Goal: Task Accomplishment & Management: Use online tool/utility

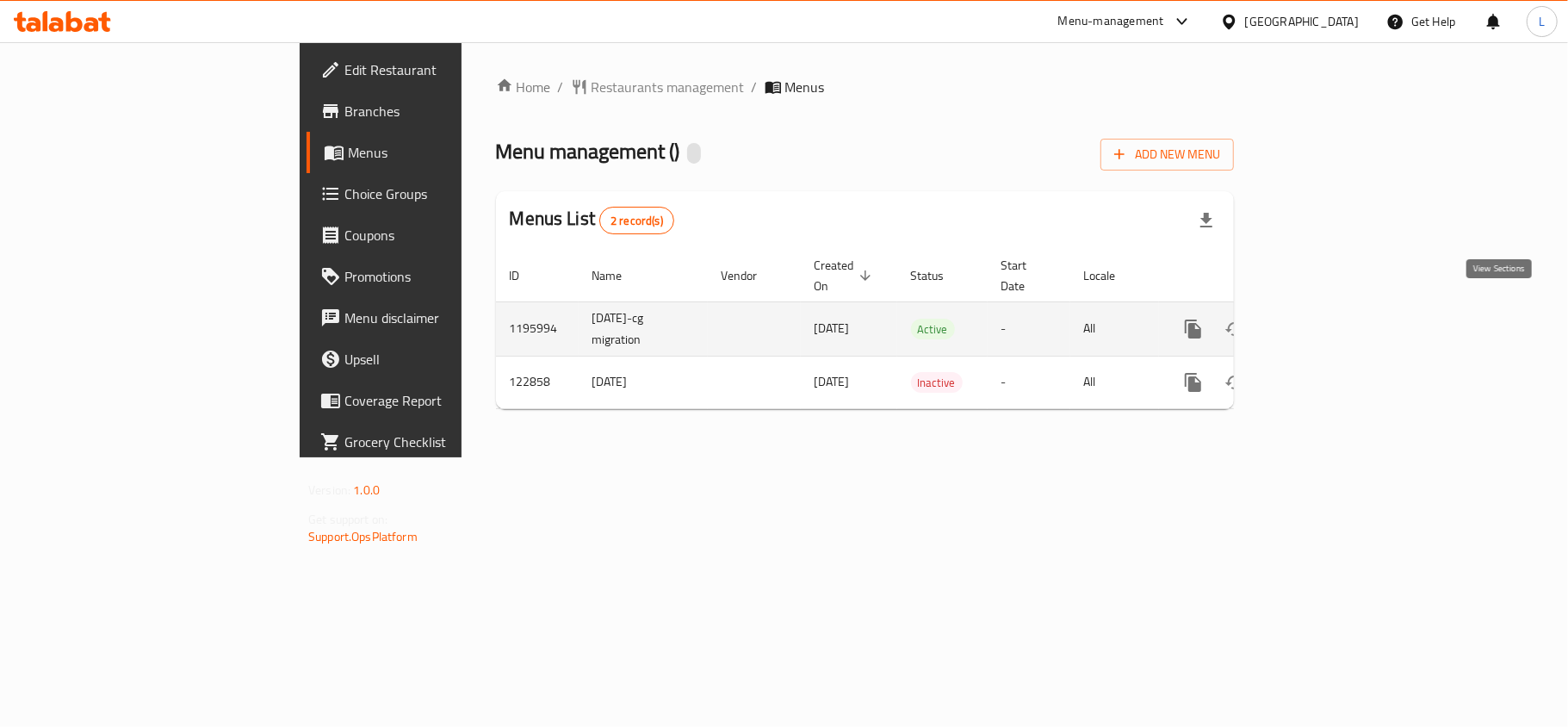
click at [1328, 318] on icon "enhanced table" at bounding box center [1317, 329] width 21 height 21
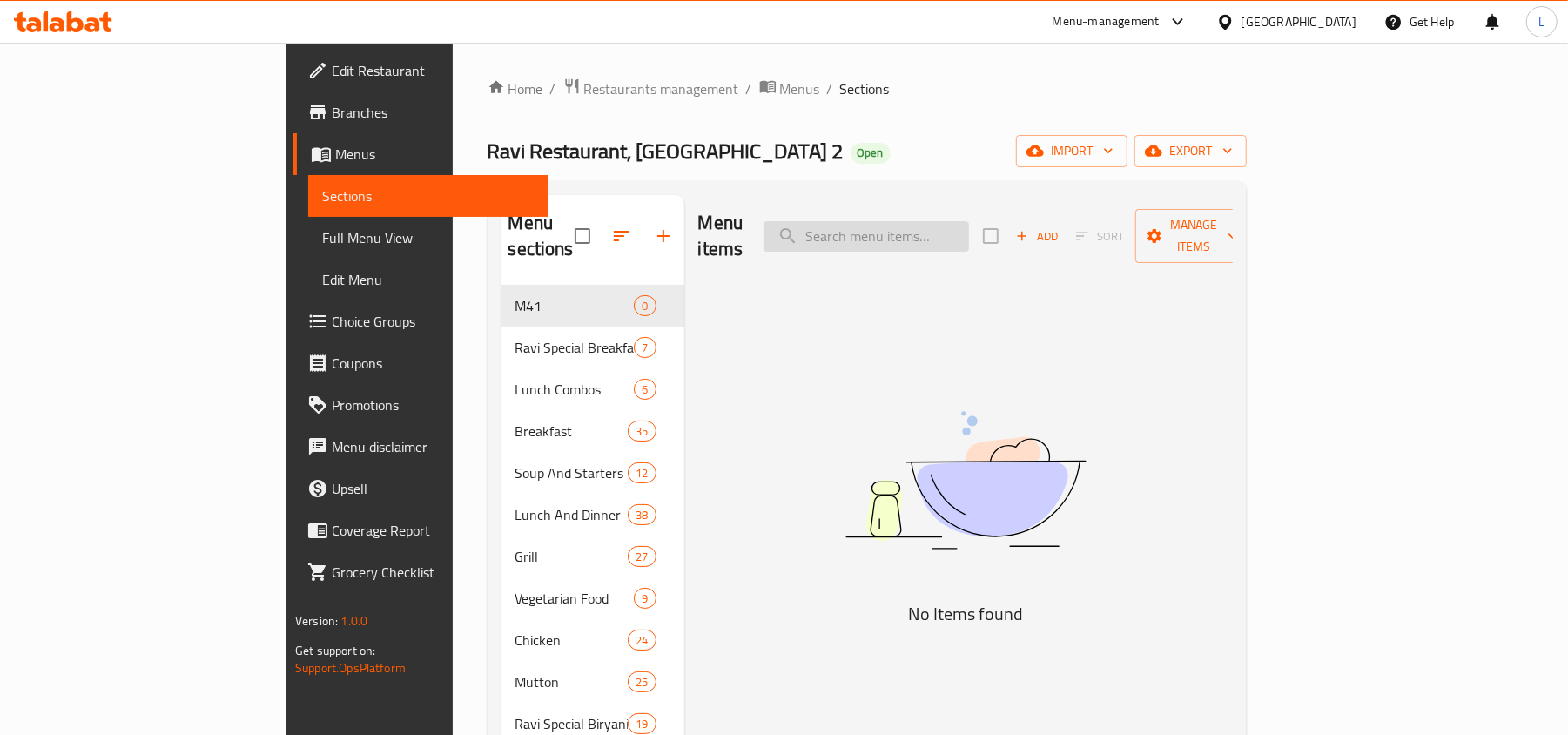
click at [928, 222] on input "search" at bounding box center [866, 237] width 205 height 31
paste input "607961"
drag, startPoint x: 979, startPoint y: 217, endPoint x: 746, endPoint y: 218, distance: 233.0
click at [756, 220] on div "Menu items 607961 Add Sort Manage items" at bounding box center [965, 236] width 535 height 83
paste input "Tandoori Matka Chai"
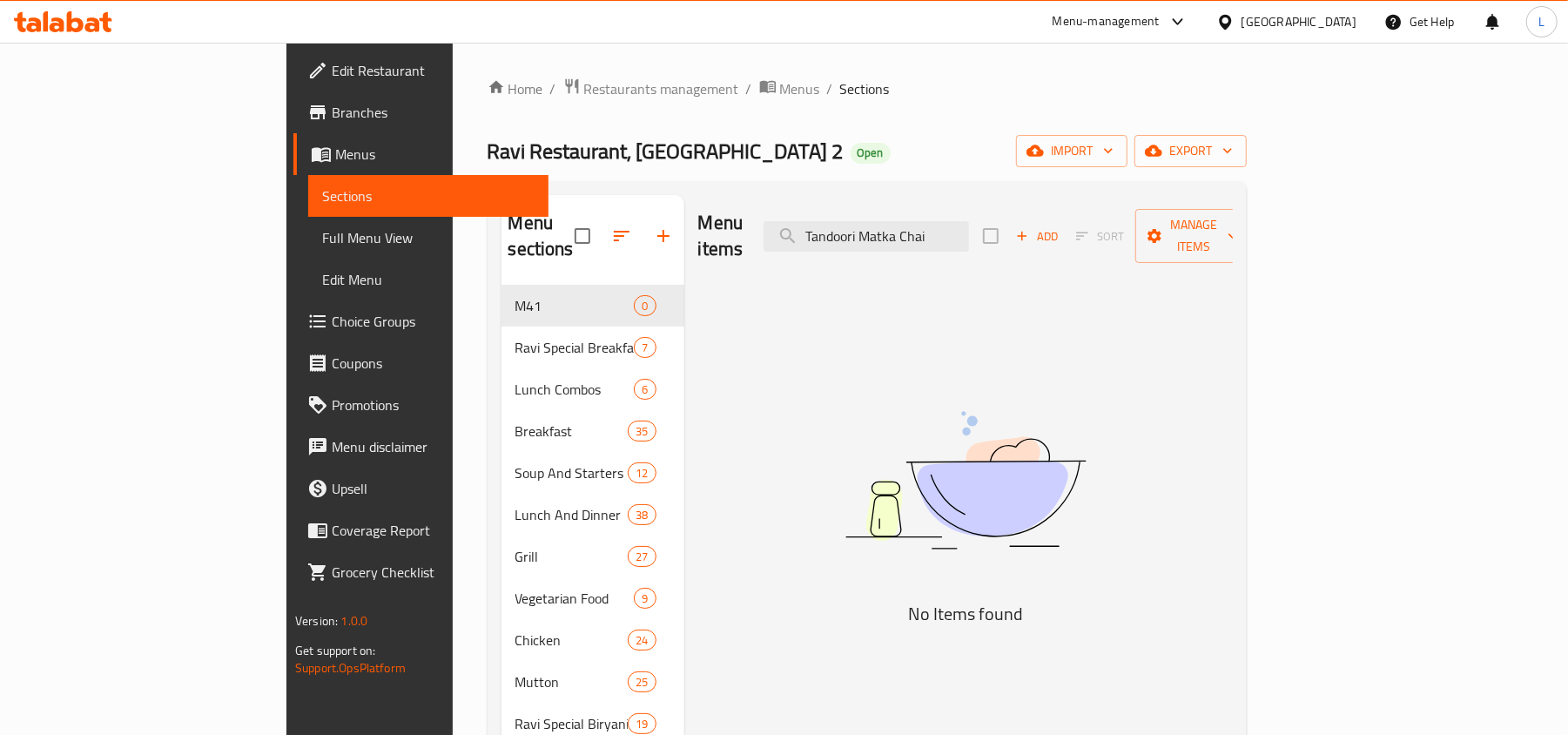
drag, startPoint x: 1045, startPoint y: 223, endPoint x: 492, endPoint y: 221, distance: 553.0
paste input "Ravi Signature Karak"
drag, startPoint x: 804, startPoint y: 205, endPoint x: 614, endPoint y: 206, distance: 190.0
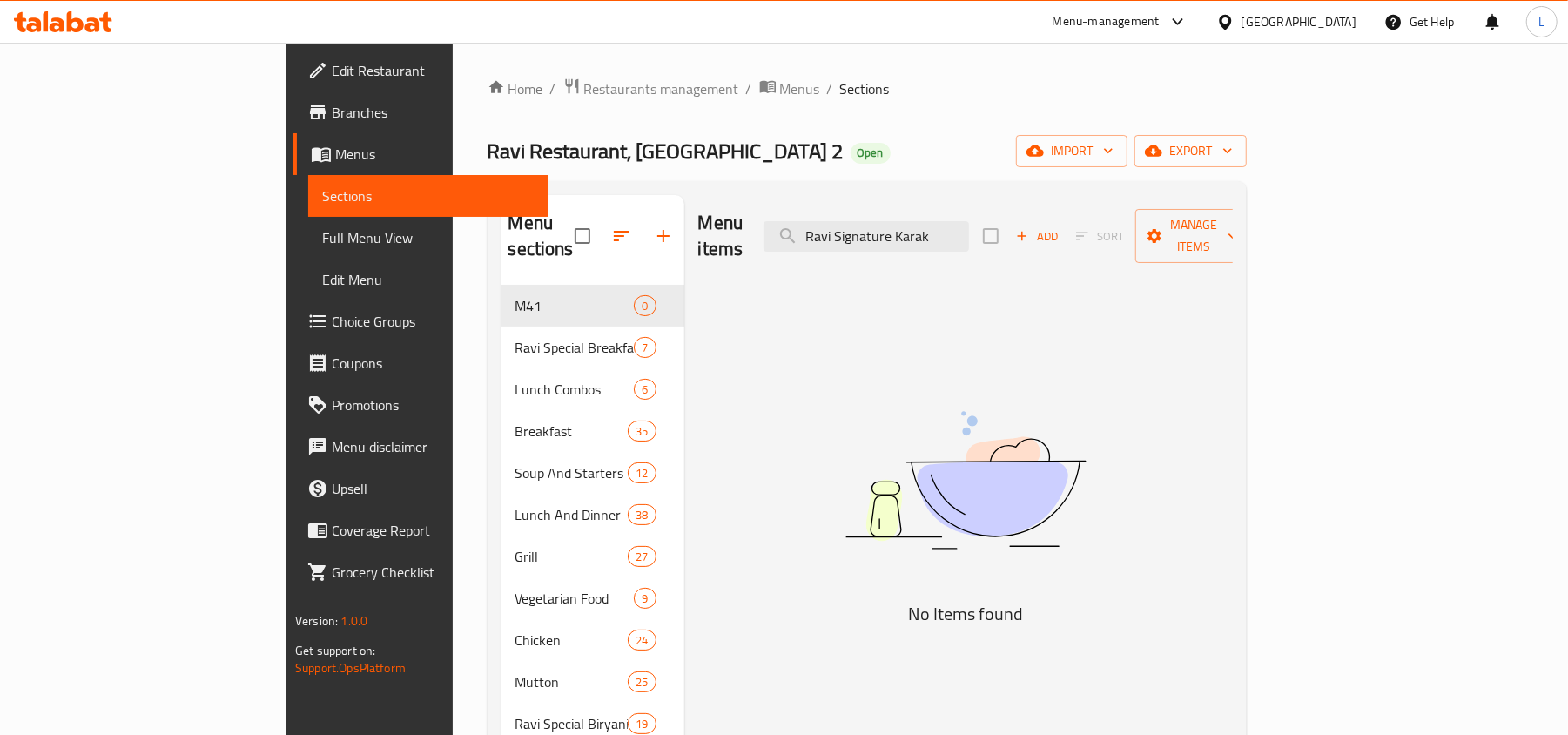
drag, startPoint x: 1038, startPoint y: 211, endPoint x: 411, endPoint y: 162, distance: 628.9
paste input "Ice Gola"
drag, startPoint x: 987, startPoint y: 228, endPoint x: 694, endPoint y: 239, distance: 293.2
click at [698, 239] on div "Menu items Ice Gola Add Sort Manage items" at bounding box center [965, 236] width 535 height 83
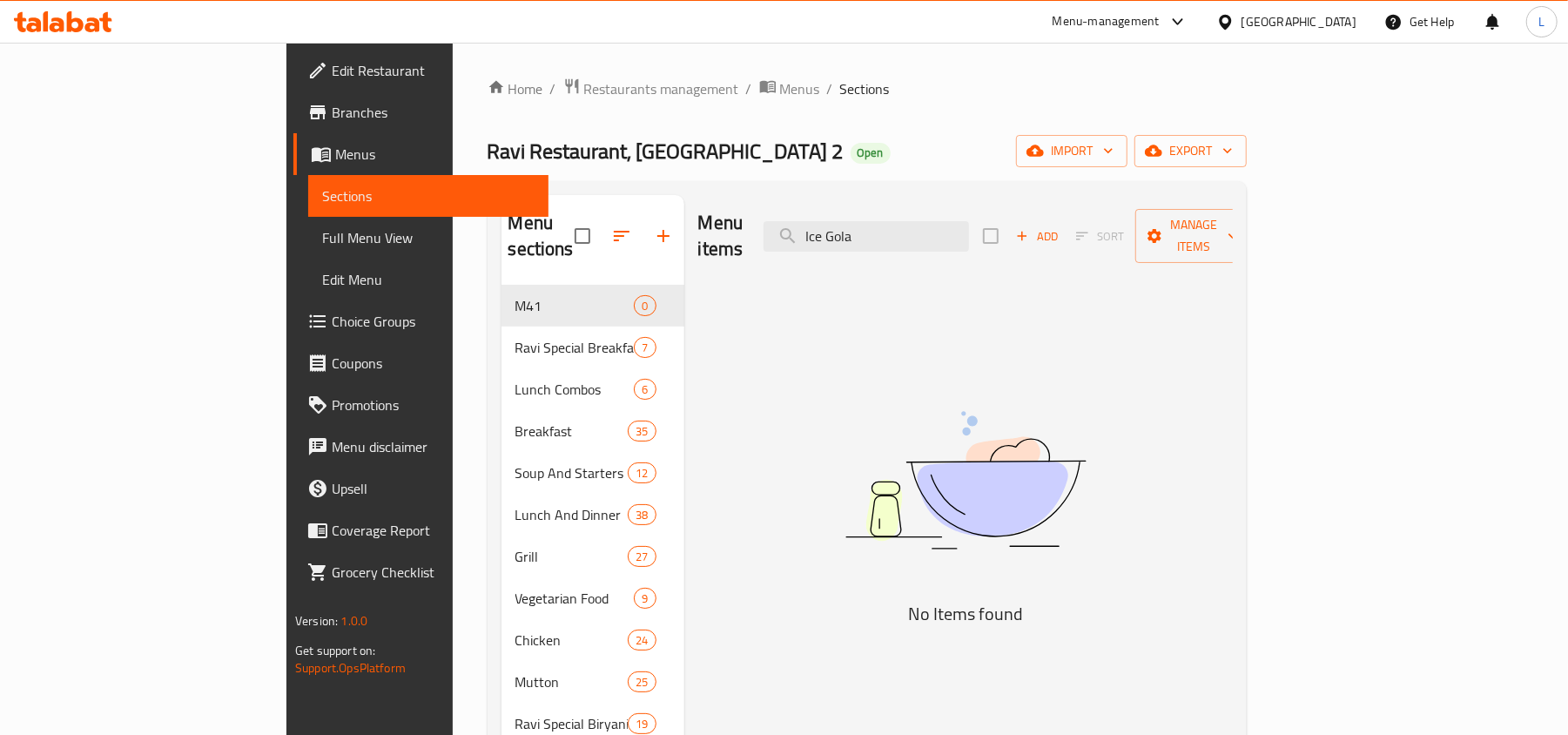
paste input "Shahi Tukda (2 Pcs)"
drag, startPoint x: 980, startPoint y: 226, endPoint x: 1129, endPoint y: 238, distance: 149.5
click at [1129, 238] on div "Menu items Shahi Tukda (2 Pcs) Add Sort Manage items" at bounding box center [965, 236] width 535 height 83
drag, startPoint x: 1014, startPoint y: 209, endPoint x: 816, endPoint y: 237, distance: 200.0
click at [698, 239] on div "Menu items Shahi Tukda Add Sort Manage items" at bounding box center [965, 236] width 535 height 83
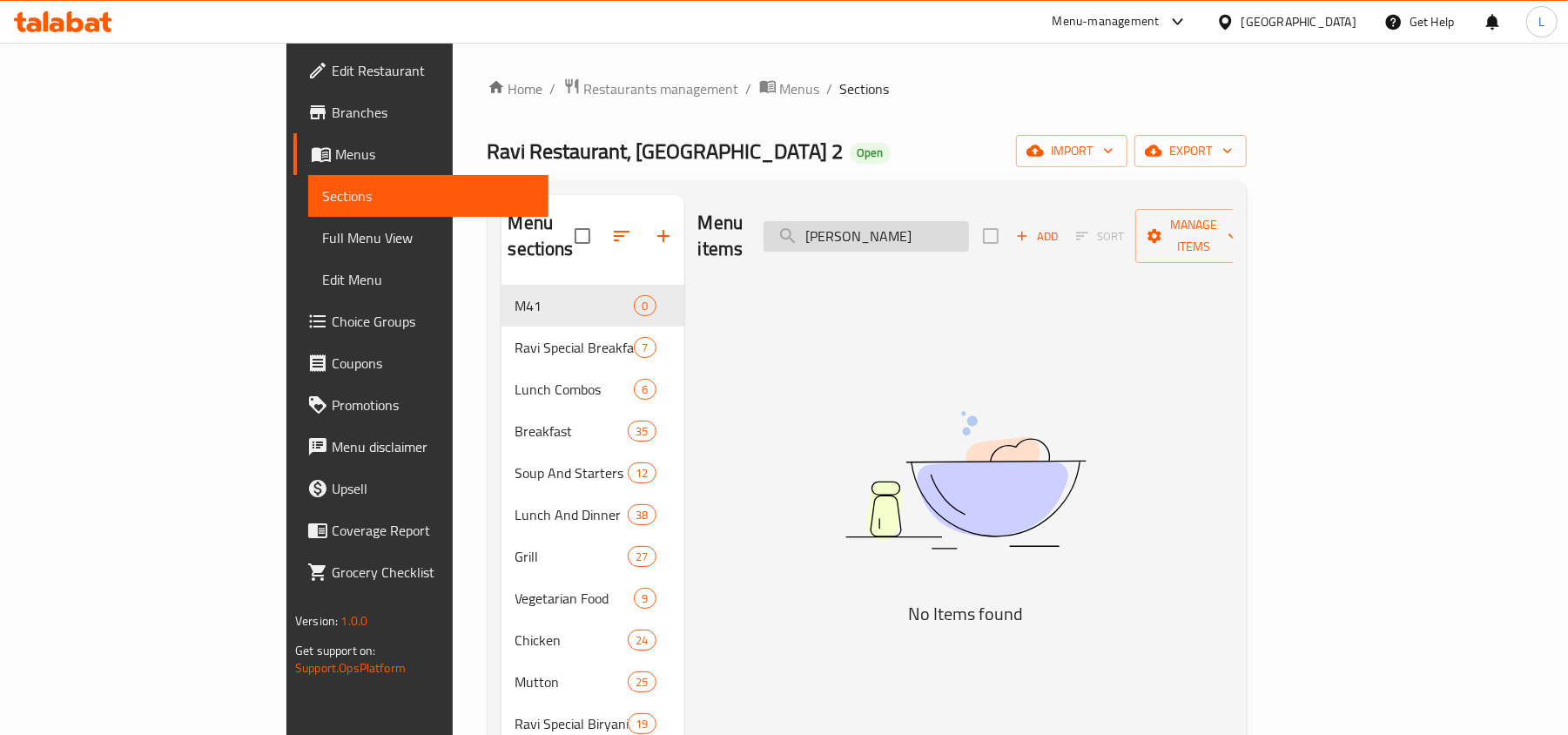
paste input "Desi Ghee Gulab Jamu"
drag, startPoint x: 968, startPoint y: 223, endPoint x: 1099, endPoint y: 238, distance: 131.9
click at [1099, 238] on div "Menu items Desi Ghee Gulab Jamu Add Sort Manage items" at bounding box center [965, 236] width 535 height 83
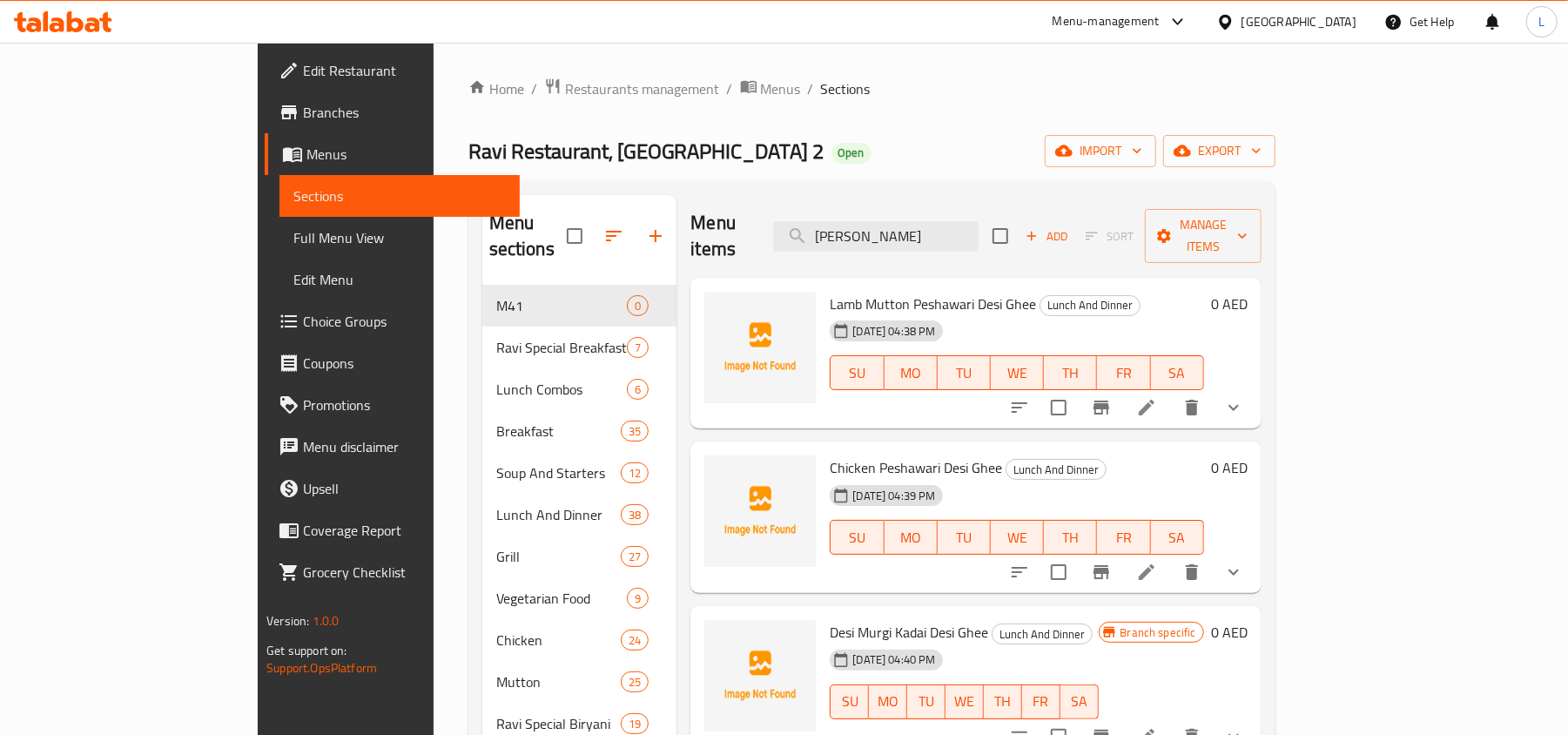
drag, startPoint x: 985, startPoint y: 216, endPoint x: 766, endPoint y: 239, distance: 220.2
click at [721, 227] on div "Menu items Desi Ghee Add Sort Manage items" at bounding box center [976, 236] width 570 height 83
paste input "Gulab Jamu"
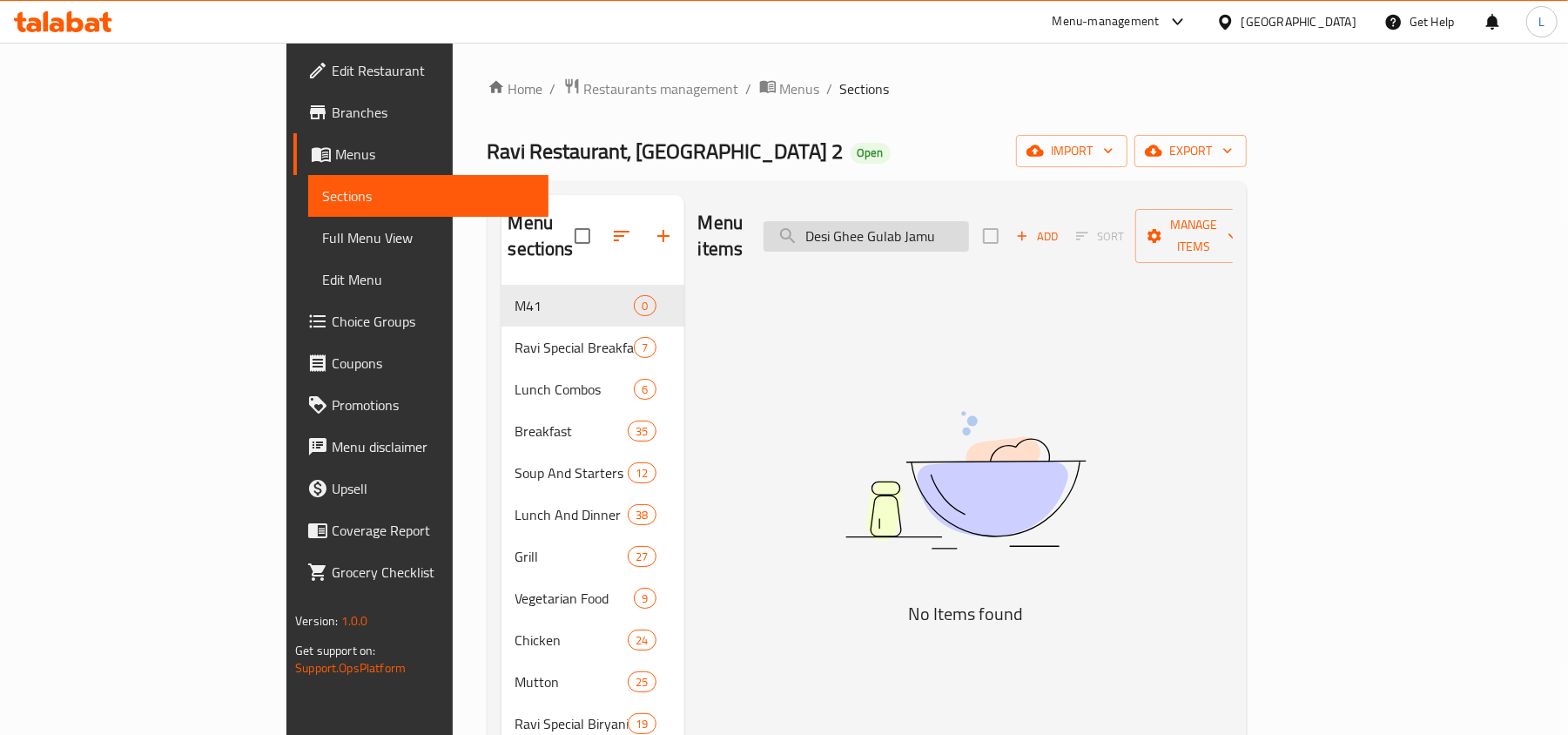
click at [966, 227] on input "Desi Ghee Gulab Jamu" at bounding box center [866, 237] width 205 height 31
drag, startPoint x: 972, startPoint y: 231, endPoint x: 738, endPoint y: 254, distance: 235.1
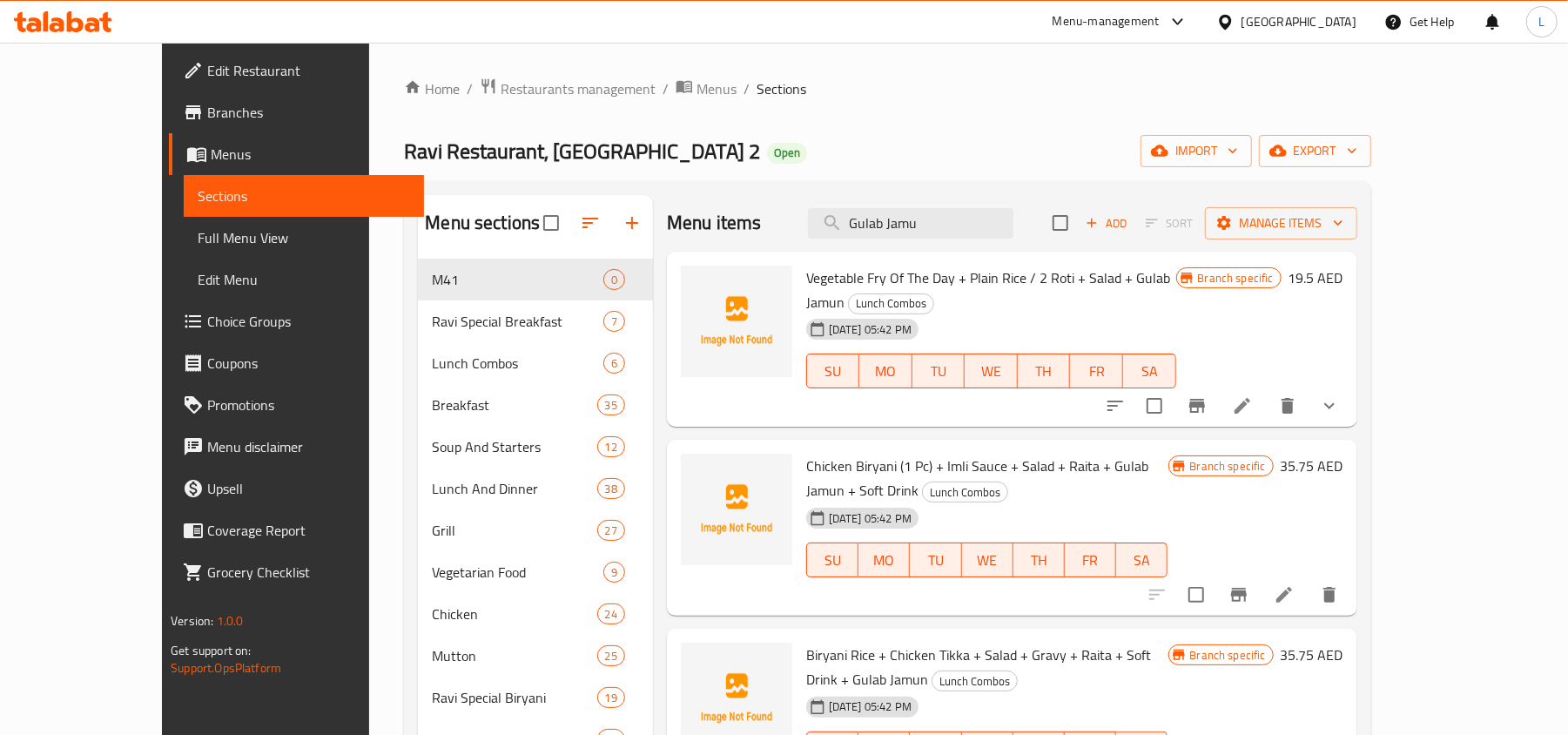
drag, startPoint x: 992, startPoint y: 227, endPoint x: 521, endPoint y: 217, distance: 471.1
paste input "Jalebi"
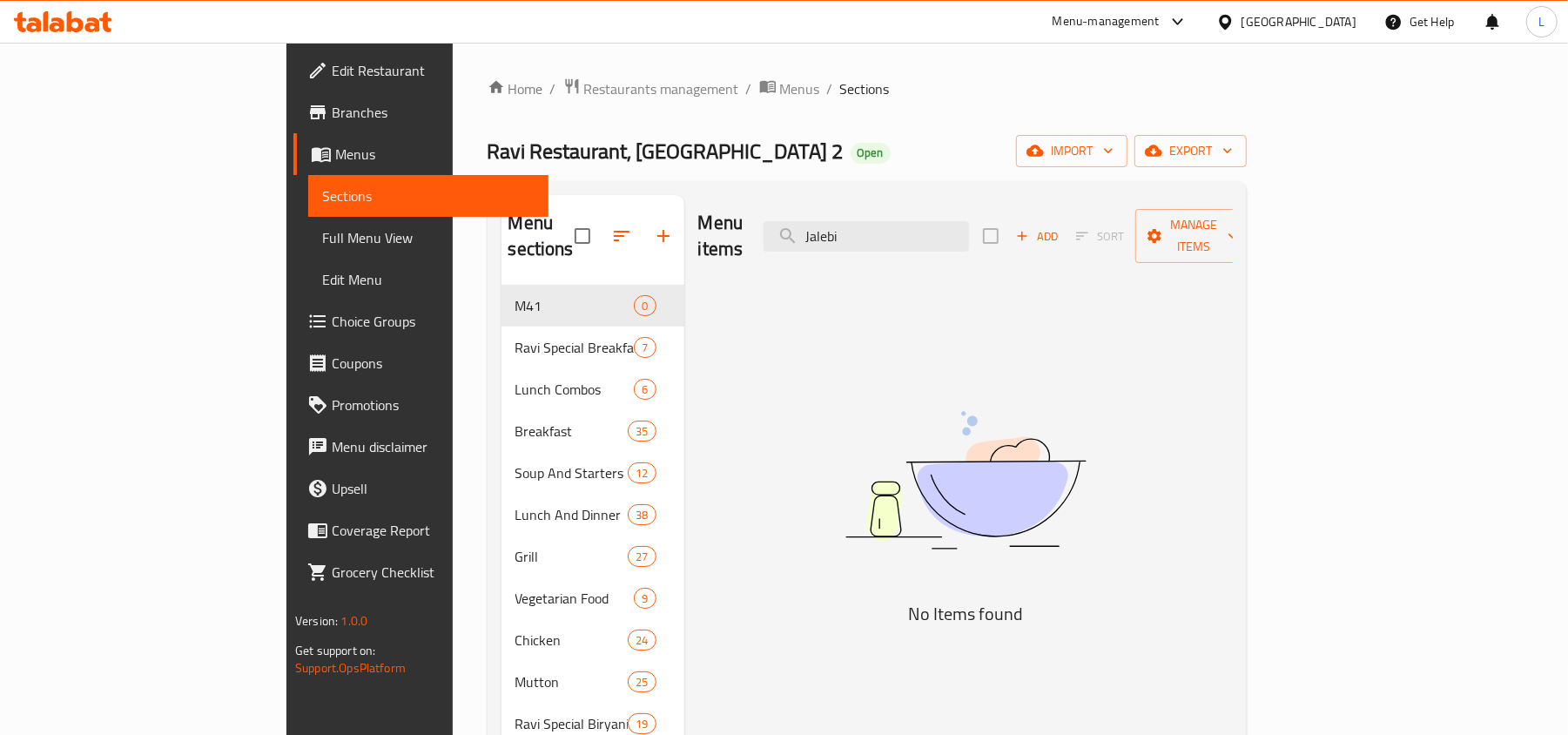
drag, startPoint x: 990, startPoint y: 222, endPoint x: 749, endPoint y: 249, distance: 242.5
click at [752, 249] on div "Menu items Jalebi Add Sort Manage items" at bounding box center [965, 236] width 535 height 83
paste input "Gulab Jamun"
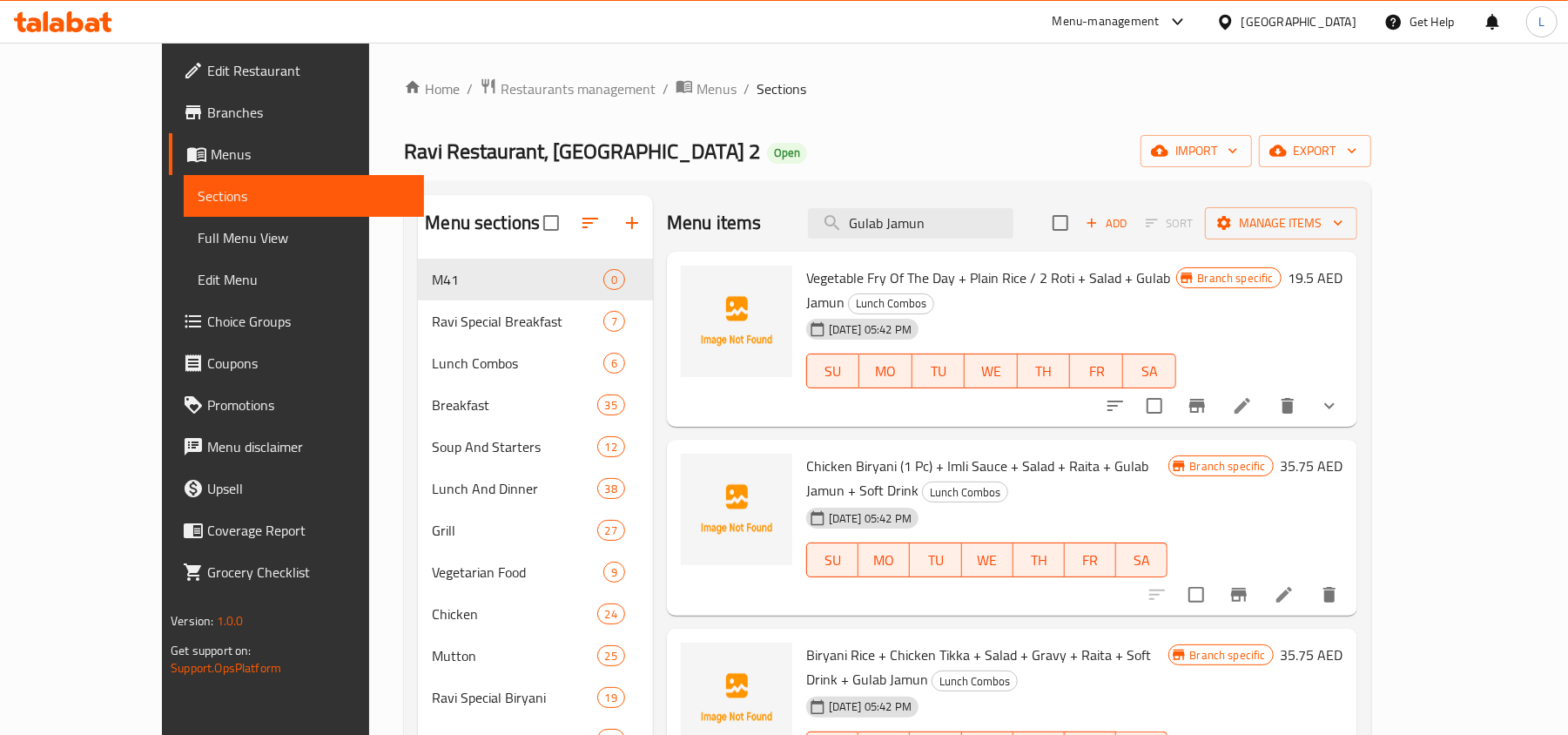
drag, startPoint x: 1008, startPoint y: 223, endPoint x: 631, endPoint y: 223, distance: 377.0
click at [666, 223] on div "Menu items Gulab Jamun Add Sort Manage items" at bounding box center [1011, 223] width 691 height 57
paste input "Rahu Fish"
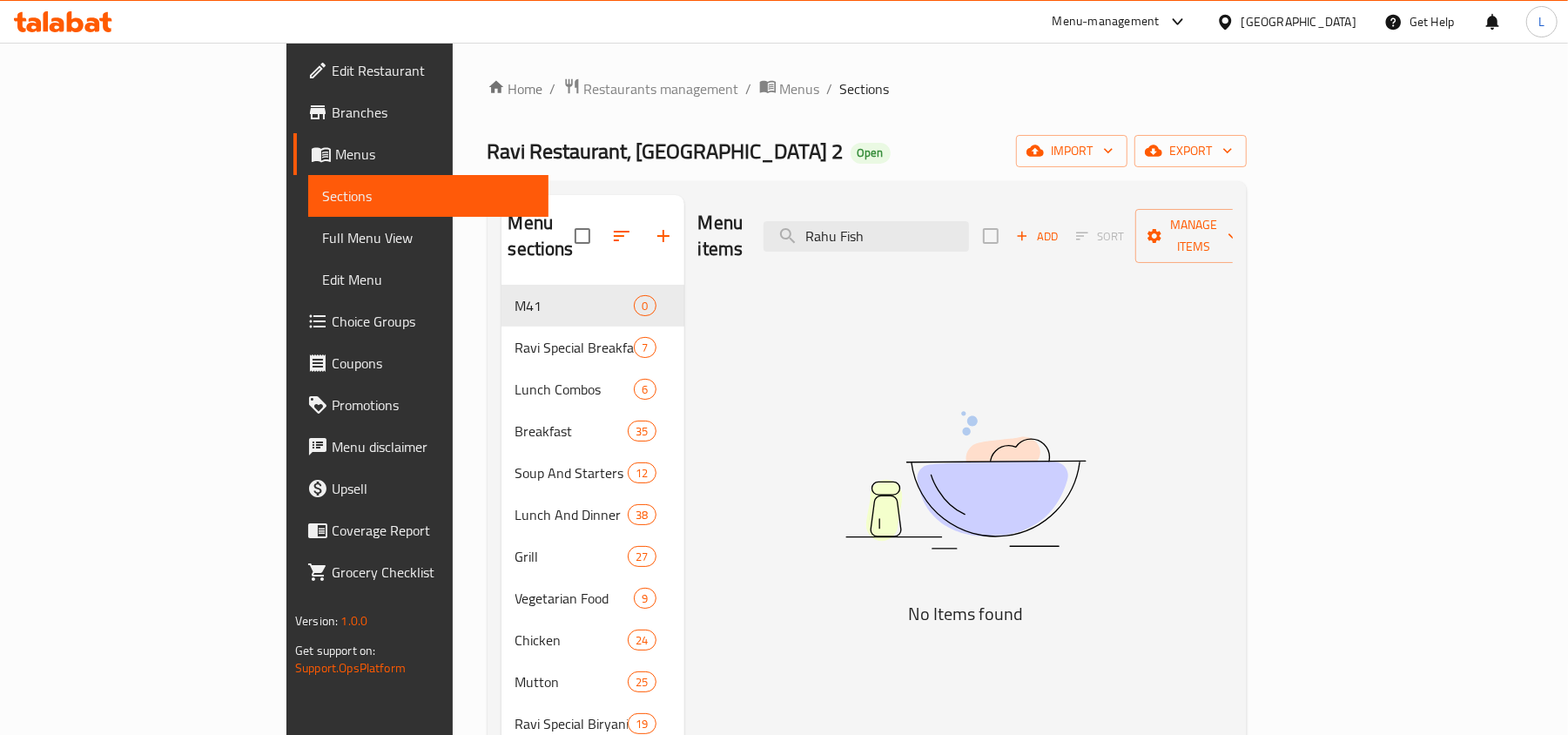
type input "Rahu Fish"
click at [584, 88] on span "Restaurants management" at bounding box center [661, 89] width 155 height 21
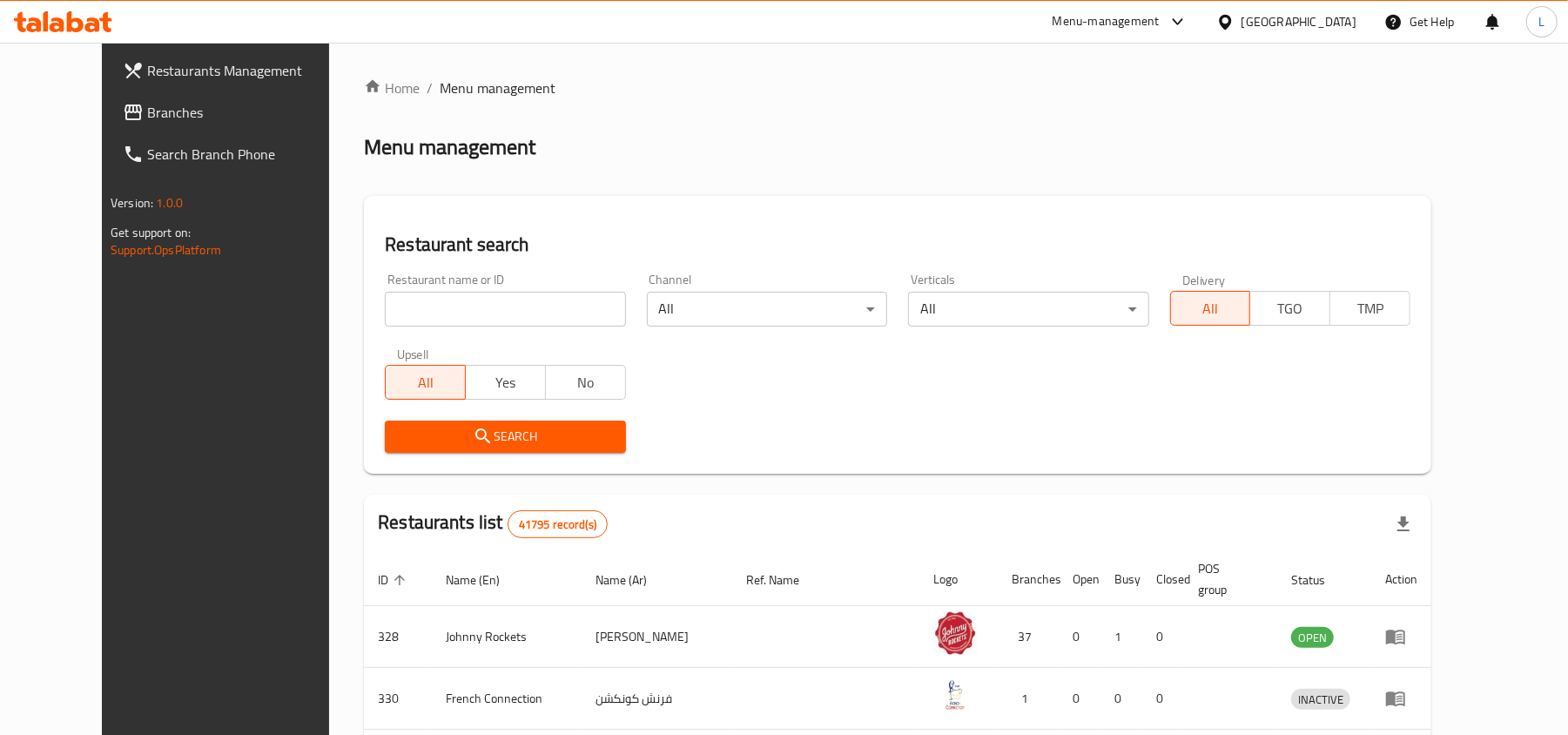
click at [1327, 13] on div "United Arab Emirates" at bounding box center [1298, 22] width 115 height 19
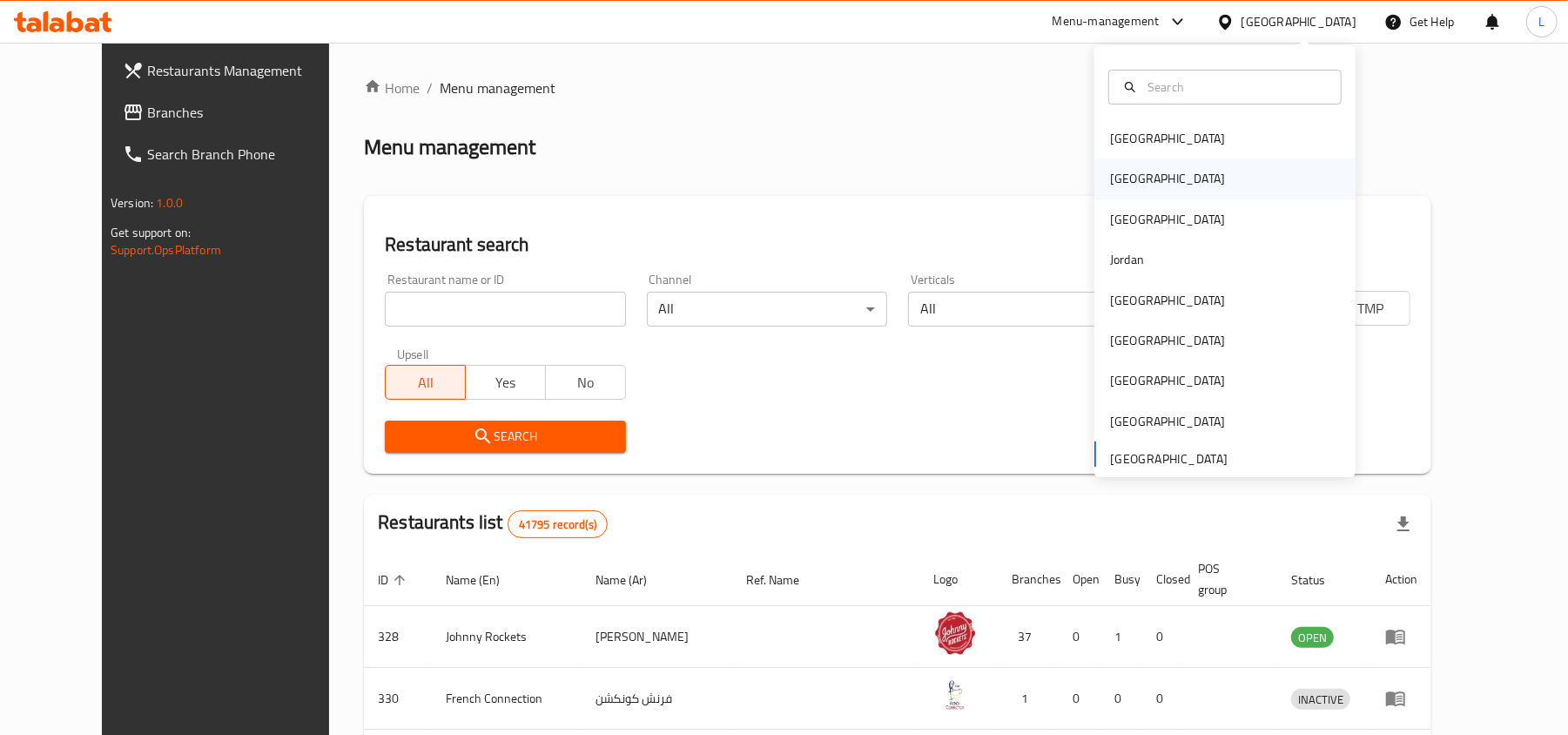
click at [1118, 192] on div "[GEOGRAPHIC_DATA]" at bounding box center [1167, 179] width 143 height 40
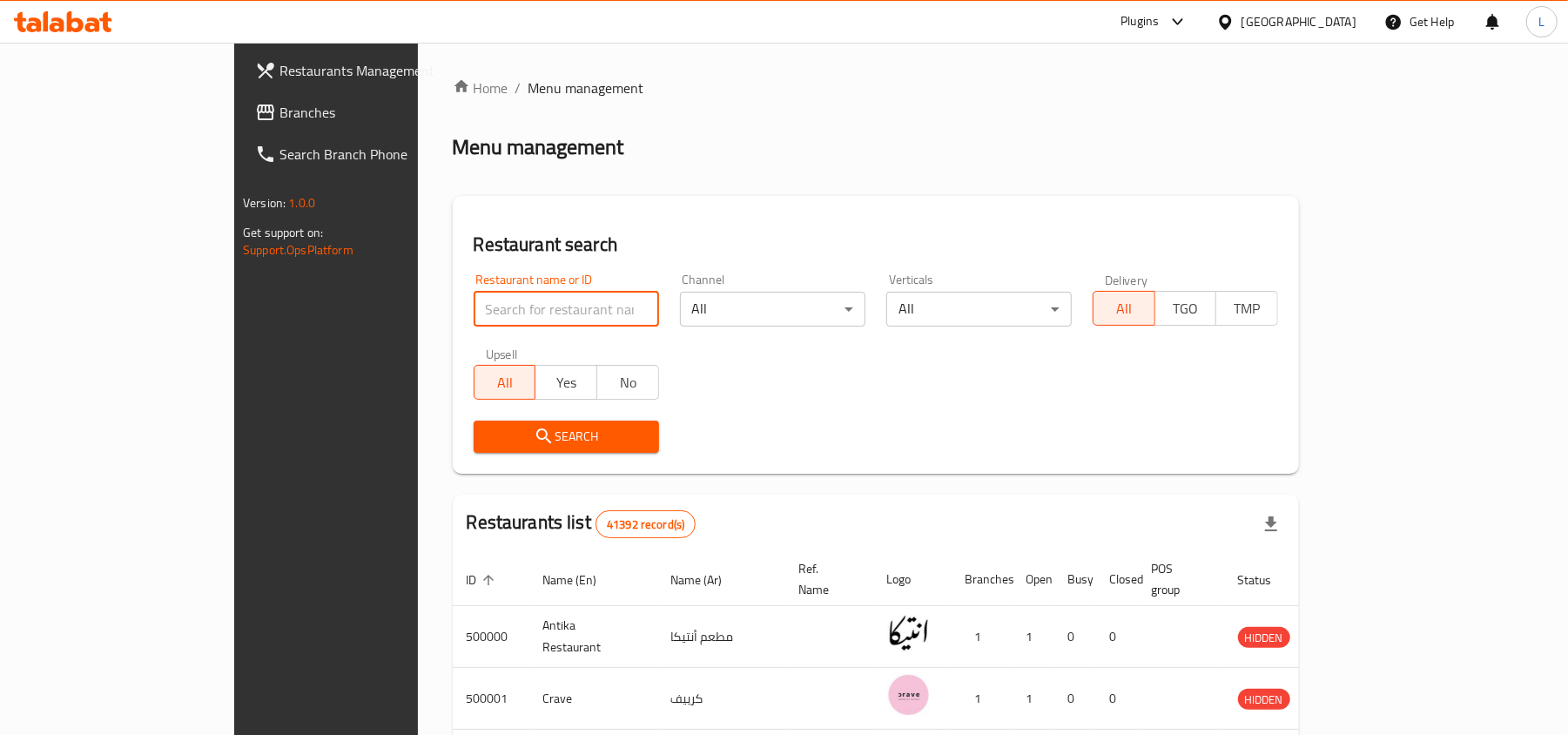
click at [474, 318] on input "search" at bounding box center [566, 309] width 186 height 35
paste input "697975"
type input "697975"
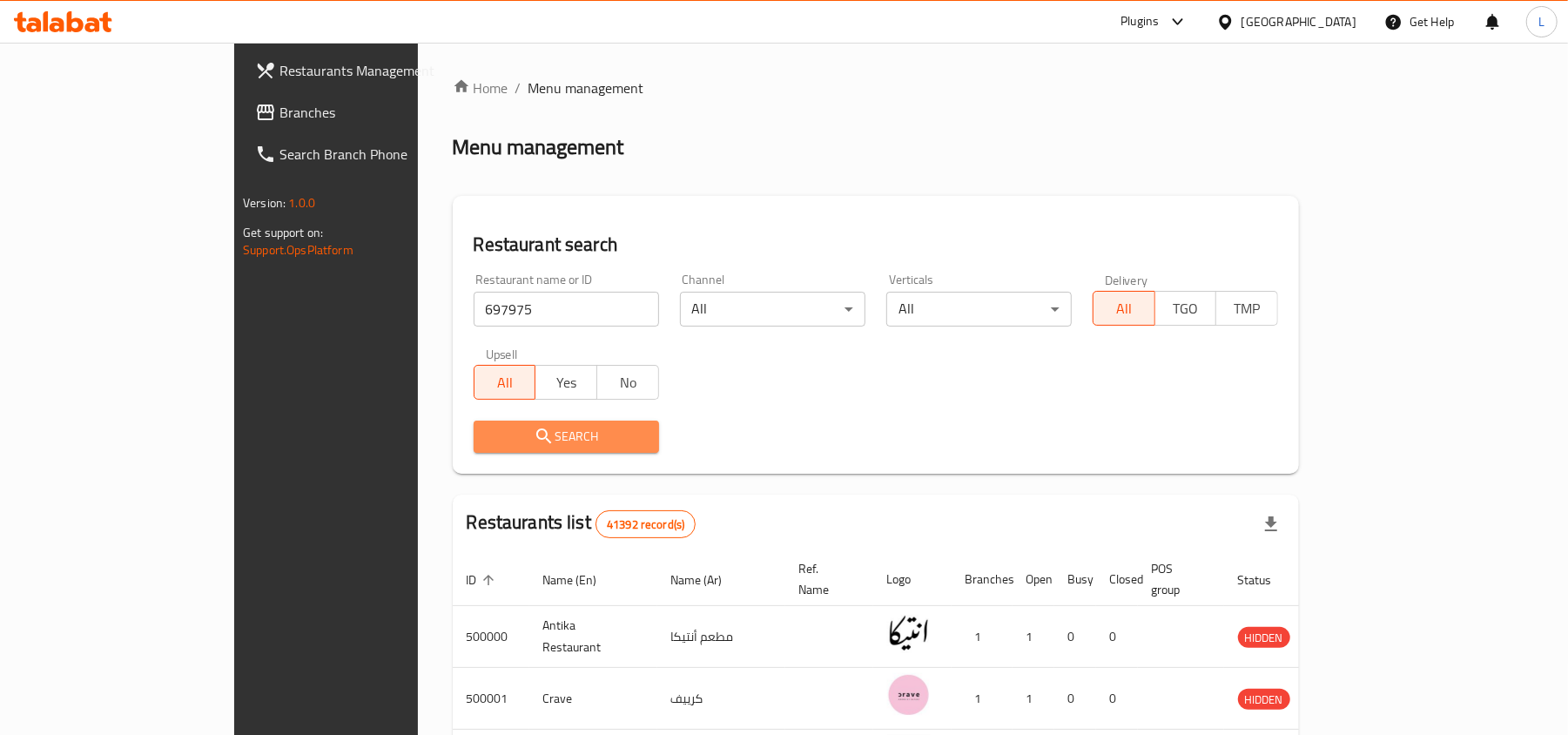
click at [535, 440] on span "Search" at bounding box center [566, 436] width 158 height 22
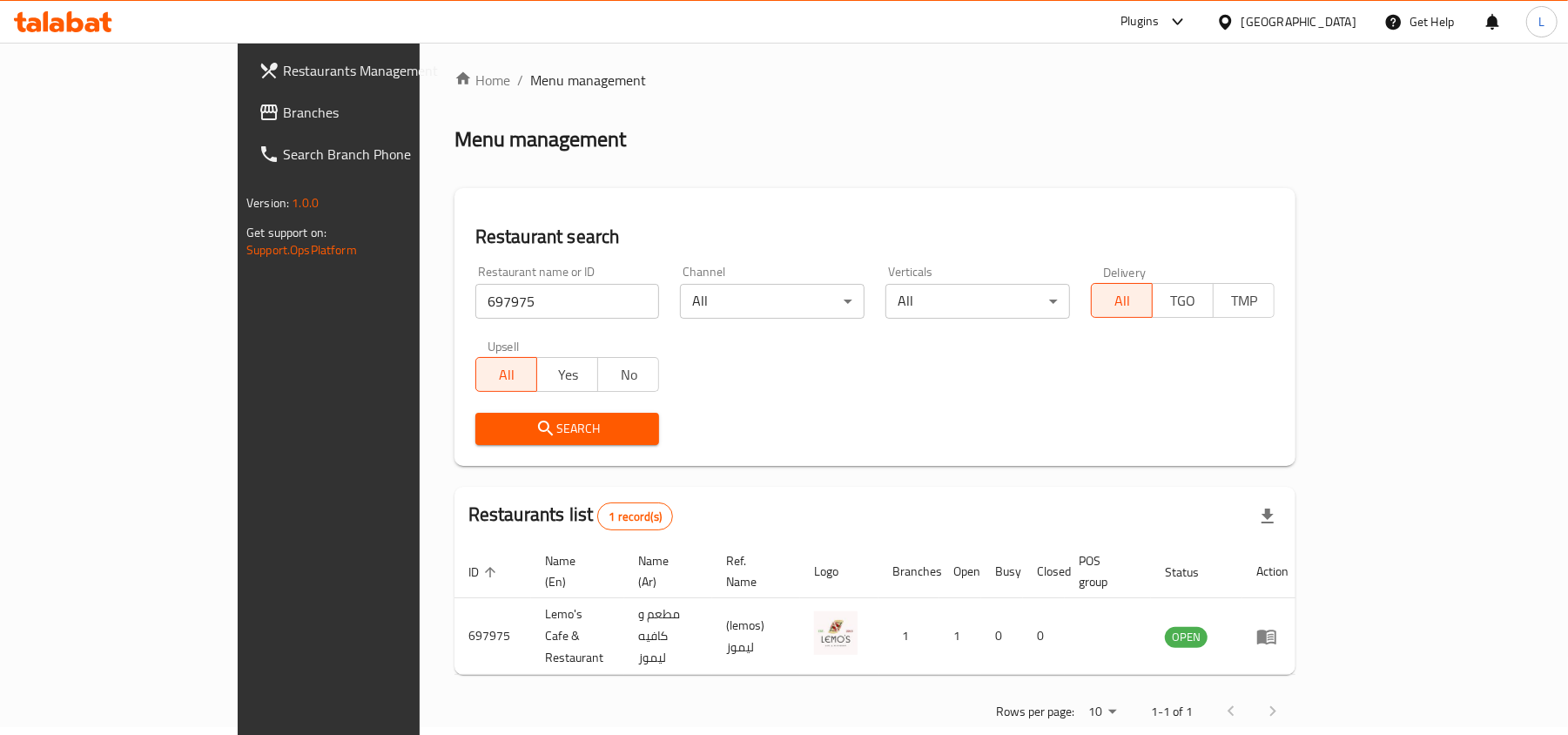
scroll to position [9, 0]
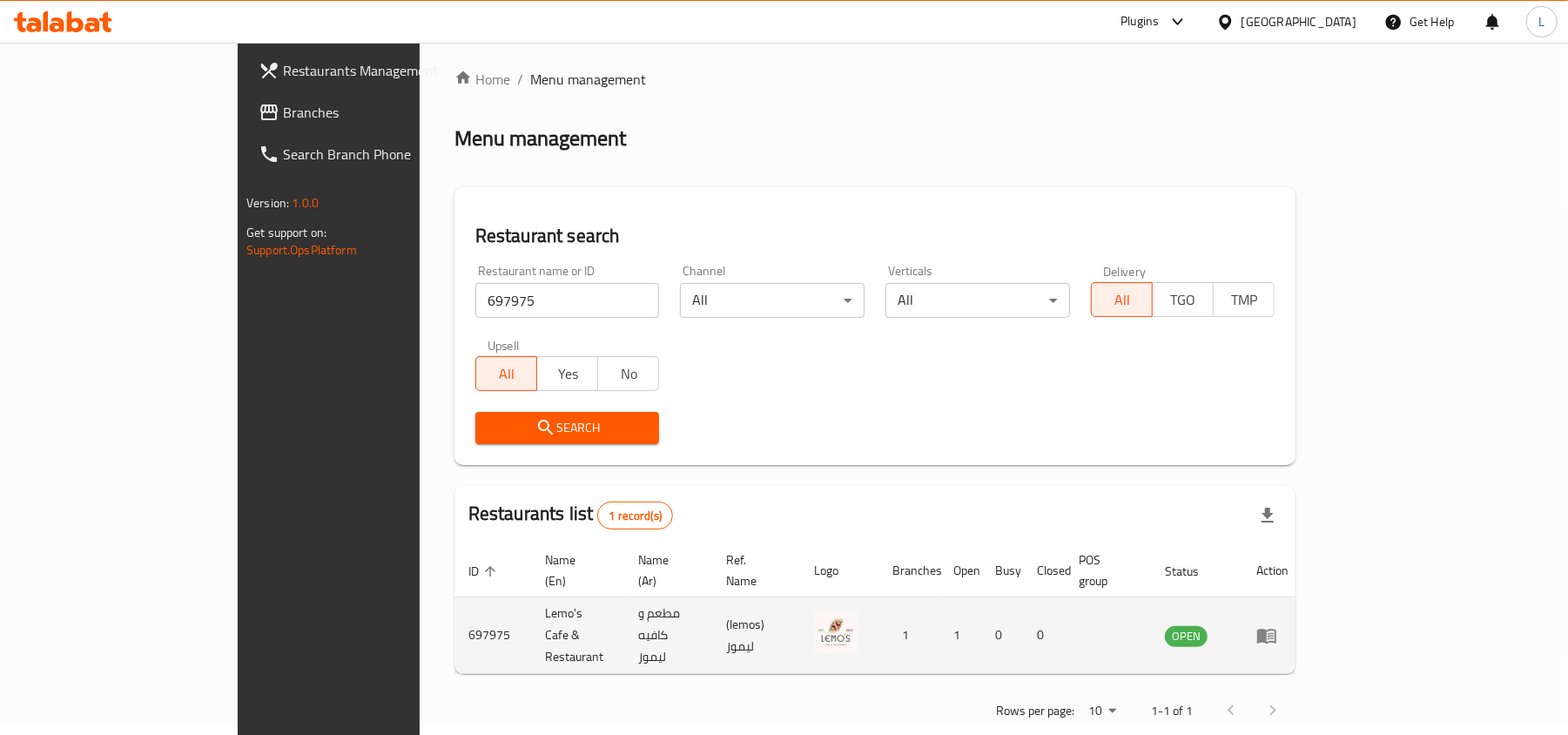
click at [1277, 625] on icon "enhanced table" at bounding box center [1267, 636] width 21 height 21
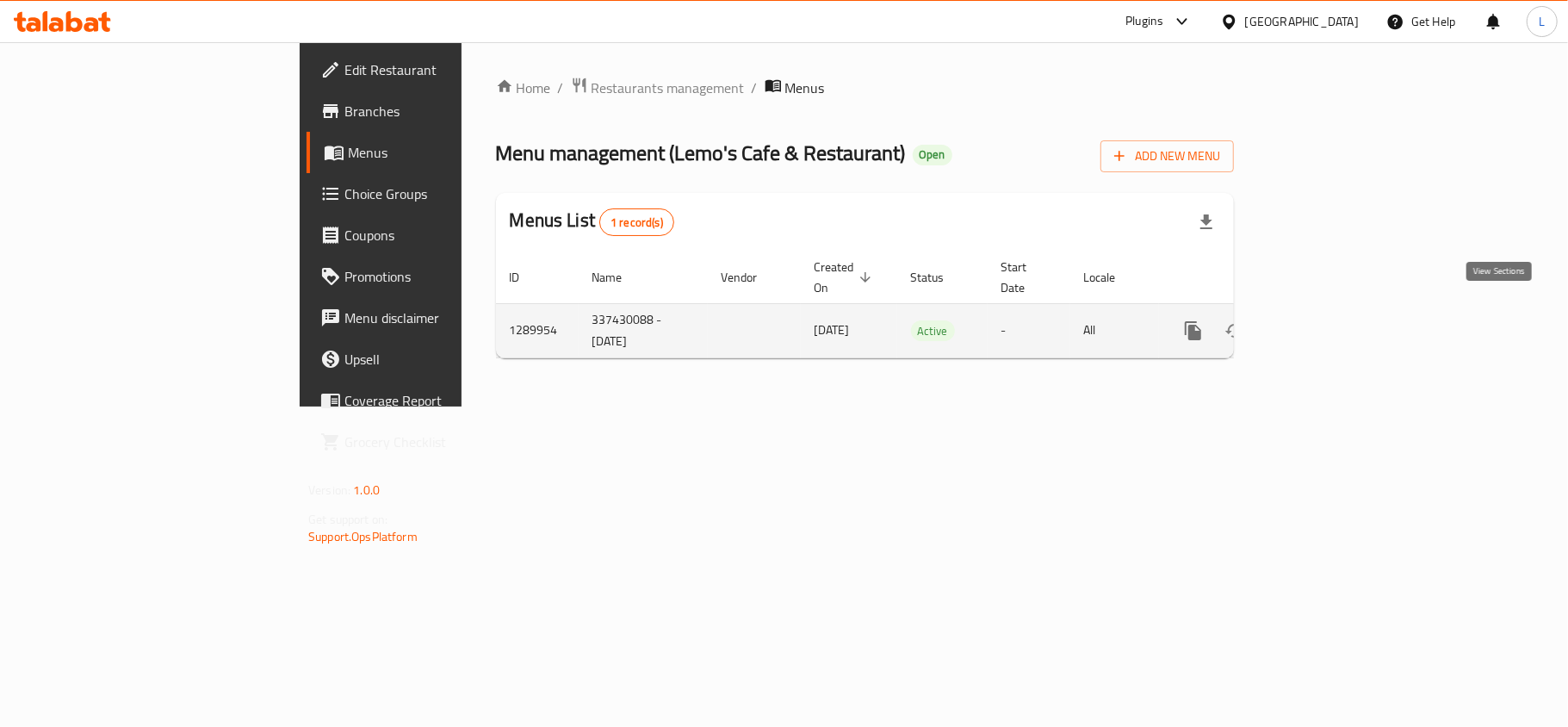
click at [1328, 320] on icon "enhanced table" at bounding box center [1317, 331] width 21 height 21
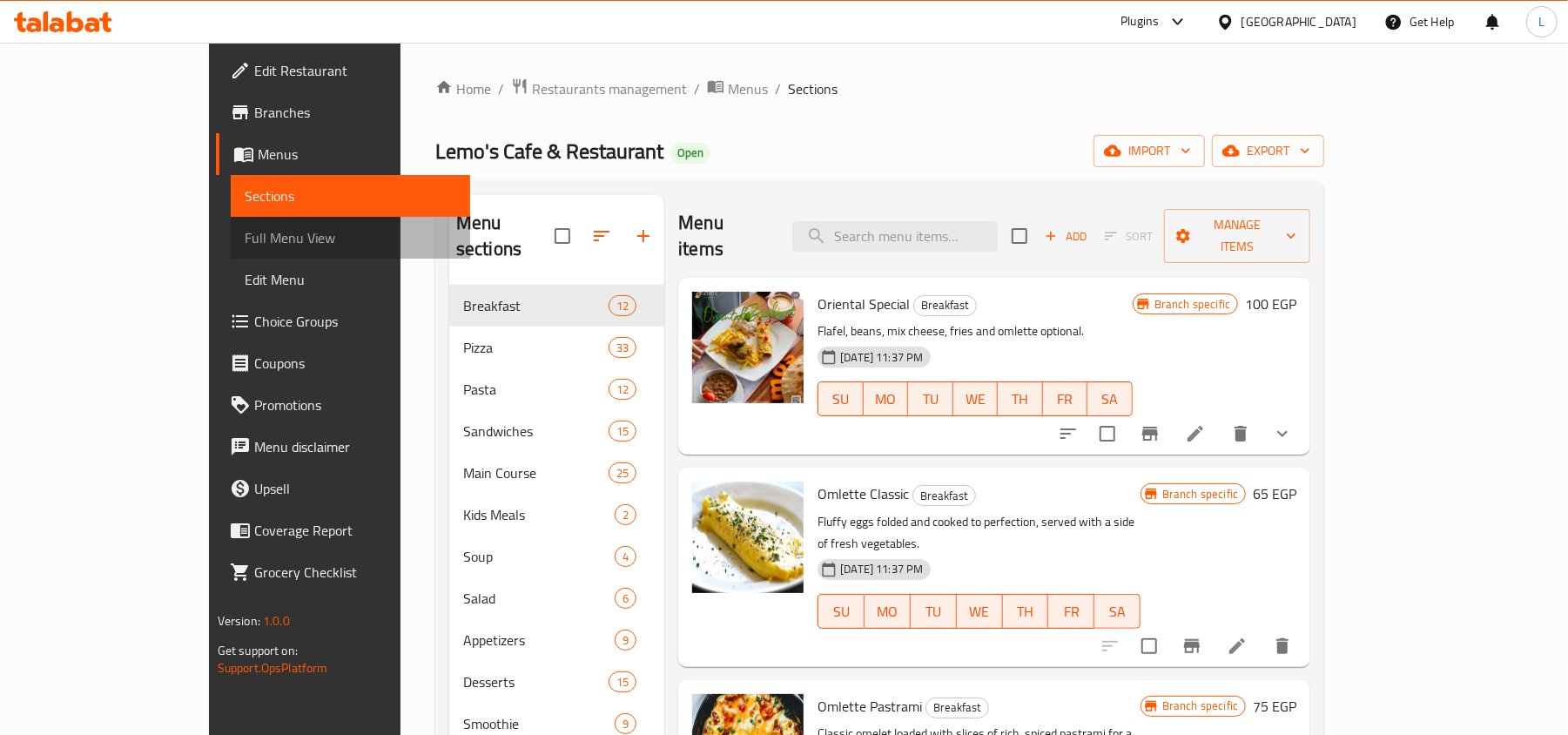
click at [245, 234] on span "Full Menu View" at bounding box center [351, 238] width 213 height 21
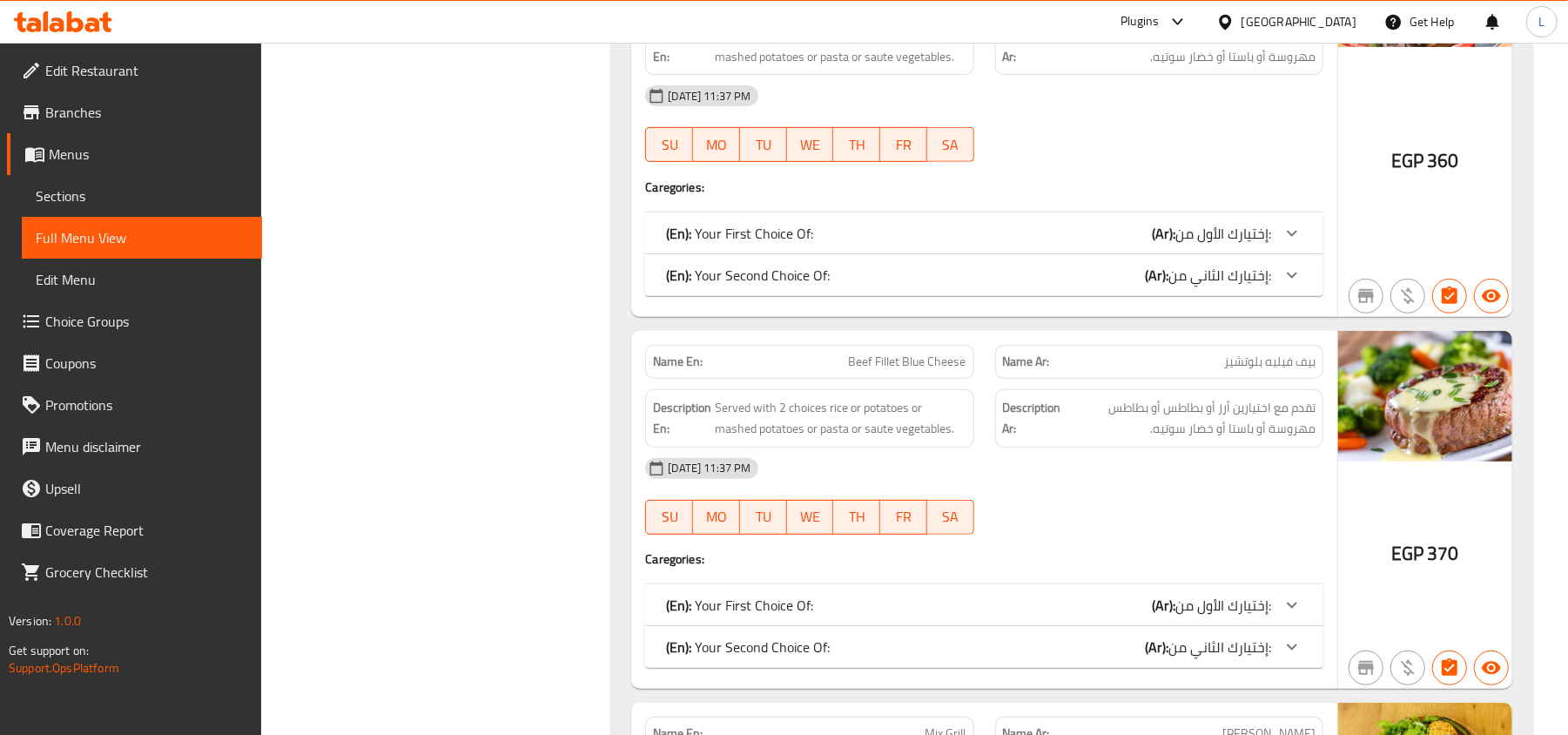
scroll to position [28001, 0]
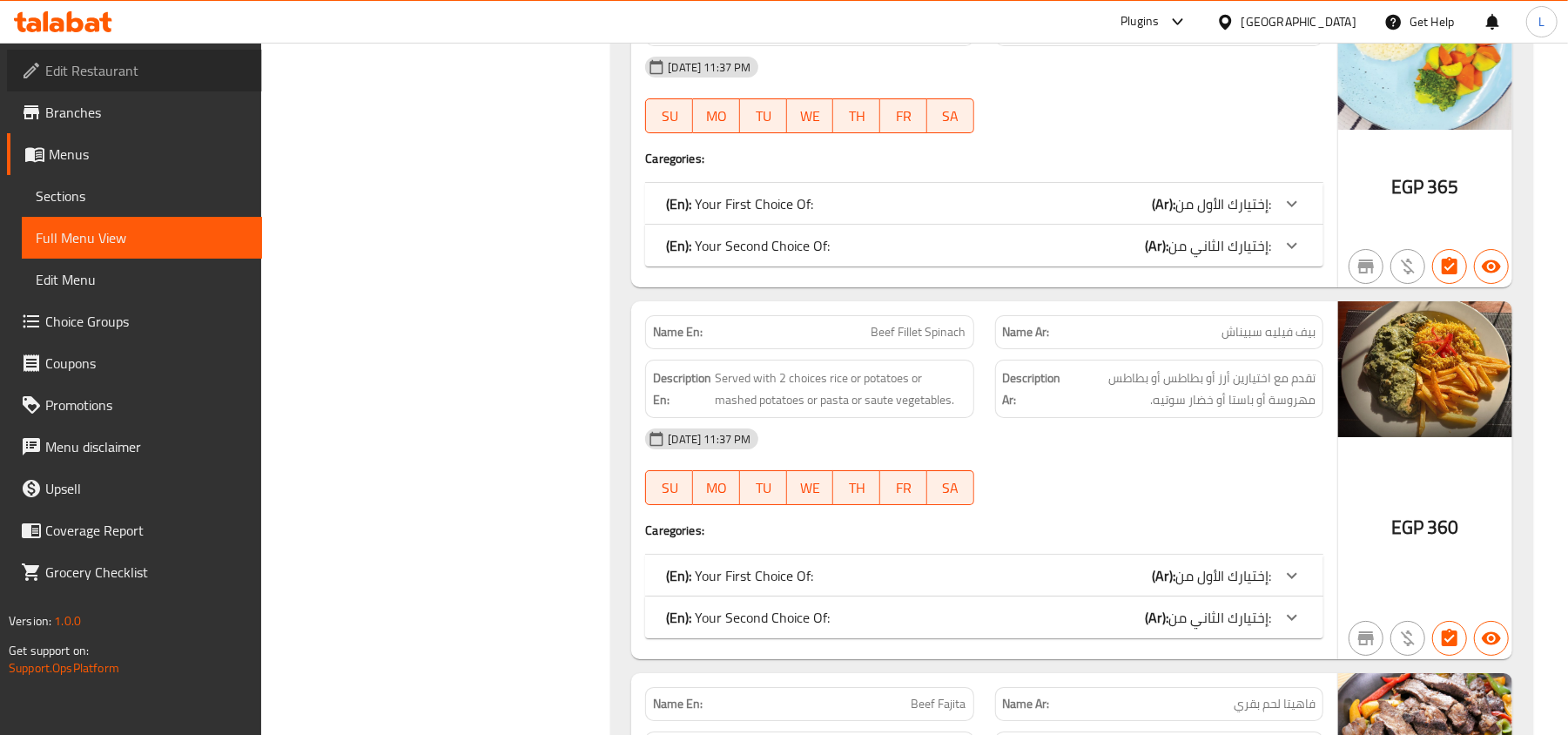
click at [120, 78] on span "Edit Restaurant" at bounding box center [146, 70] width 203 height 21
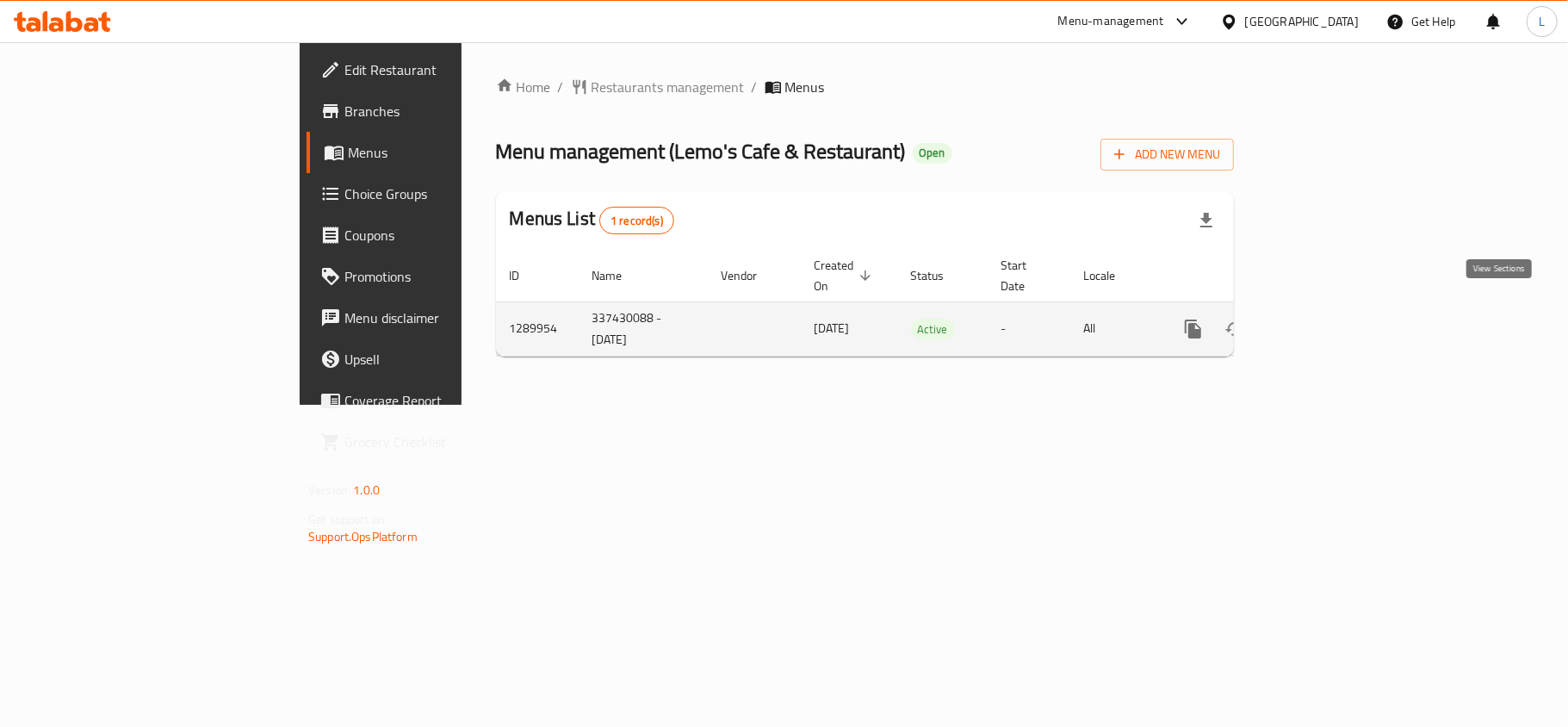
click at [1328, 318] on icon "enhanced table" at bounding box center [1317, 329] width 21 height 21
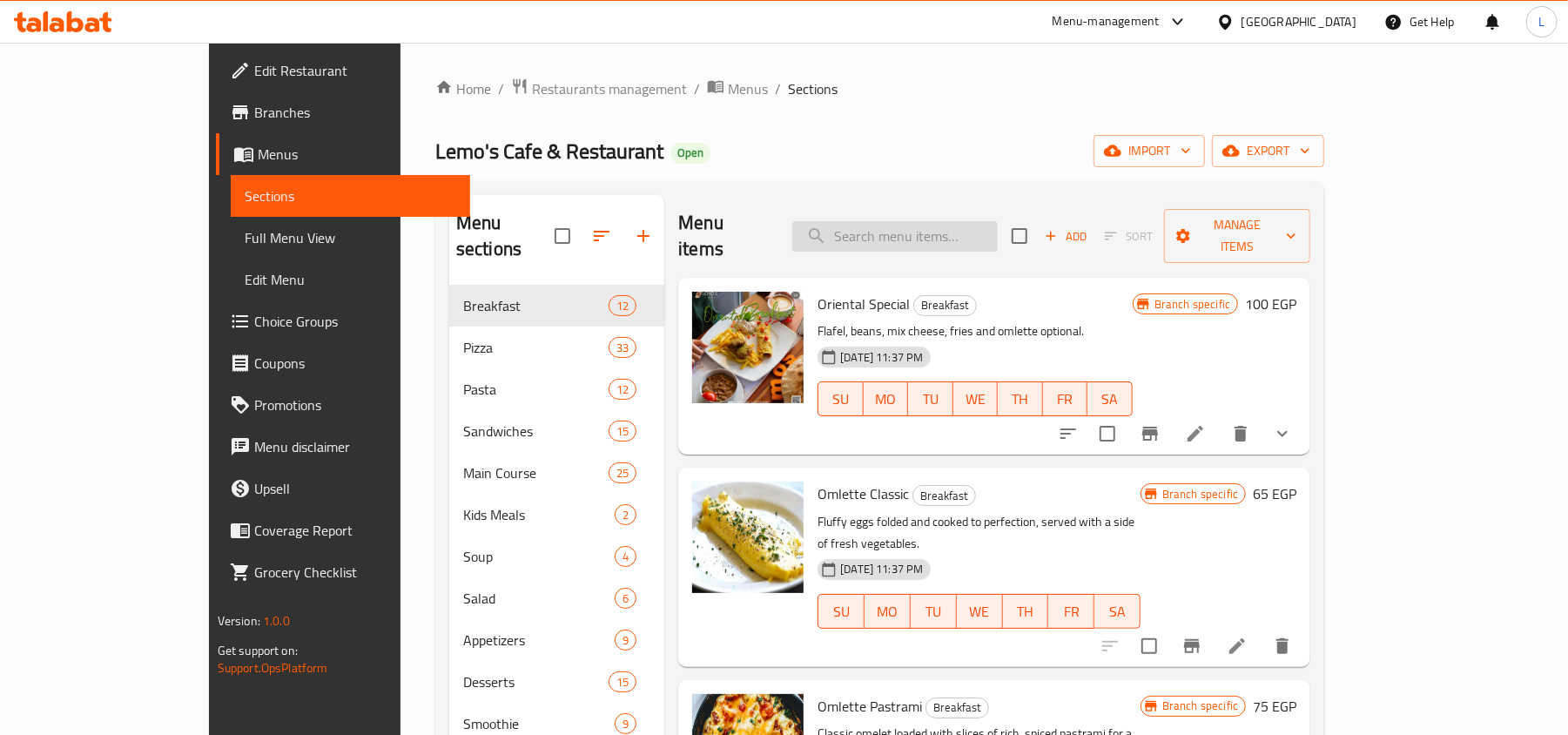
click at [938, 228] on input "search" at bounding box center [895, 237] width 205 height 31
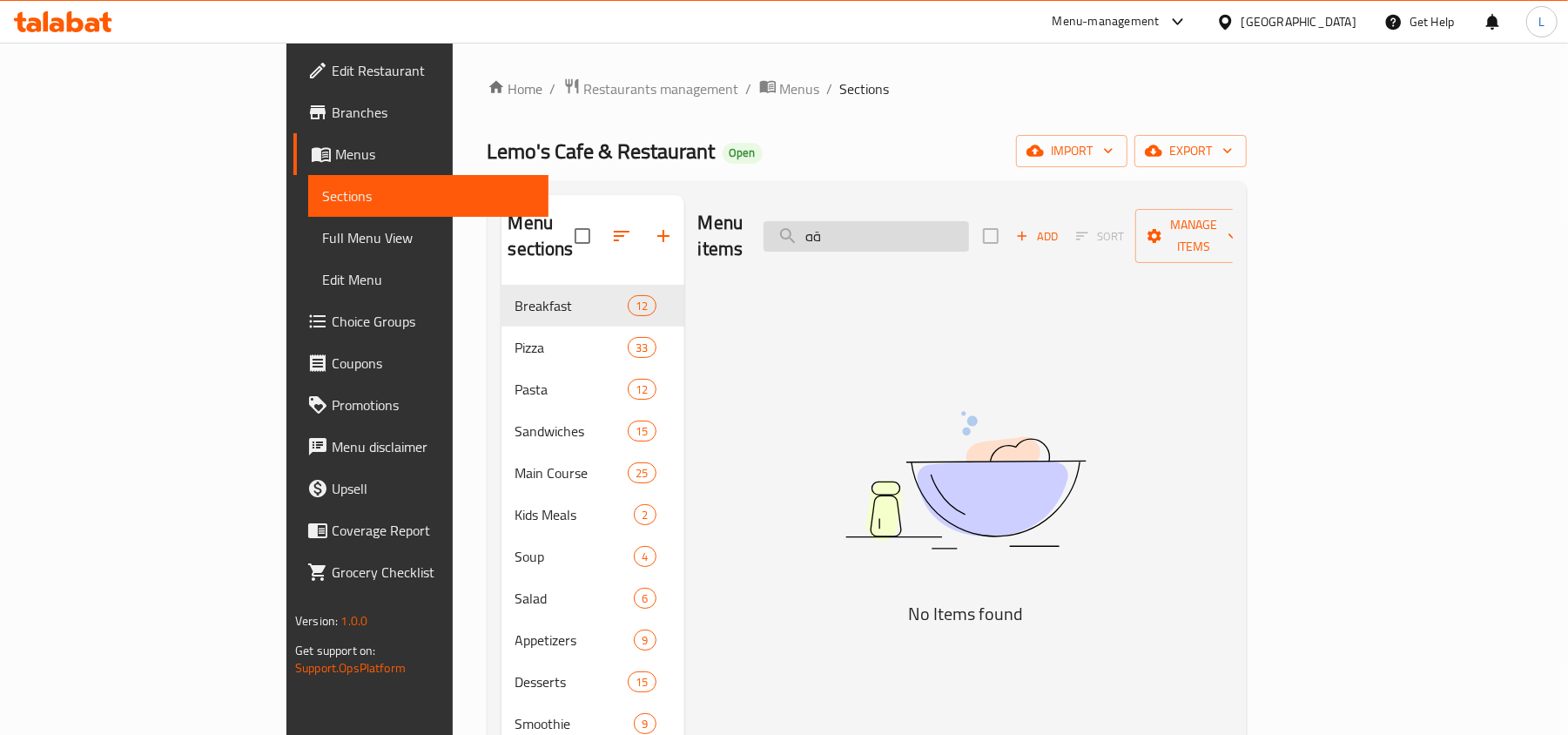
type input "ة"
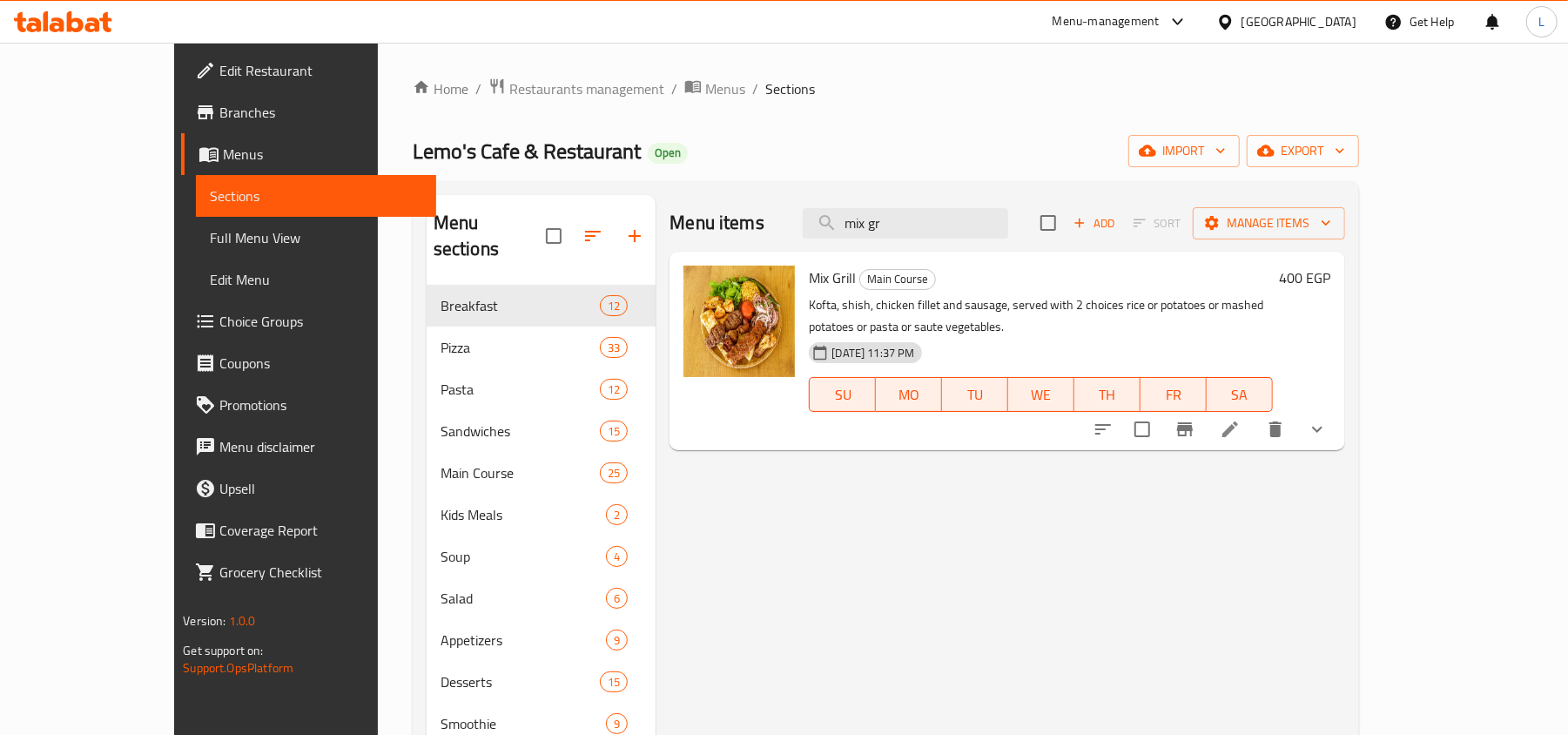
click at [1324, 9] on div "[GEOGRAPHIC_DATA]" at bounding box center [1286, 21] width 168 height 41
drag, startPoint x: 968, startPoint y: 218, endPoint x: 189, endPoint y: 249, distance: 779.6
click at [378, 263] on div "Home / Restaurants management / Menus / Sections Lemo's Cafe & Restaurant Open …" at bounding box center [885, 511] width 1016 height 936
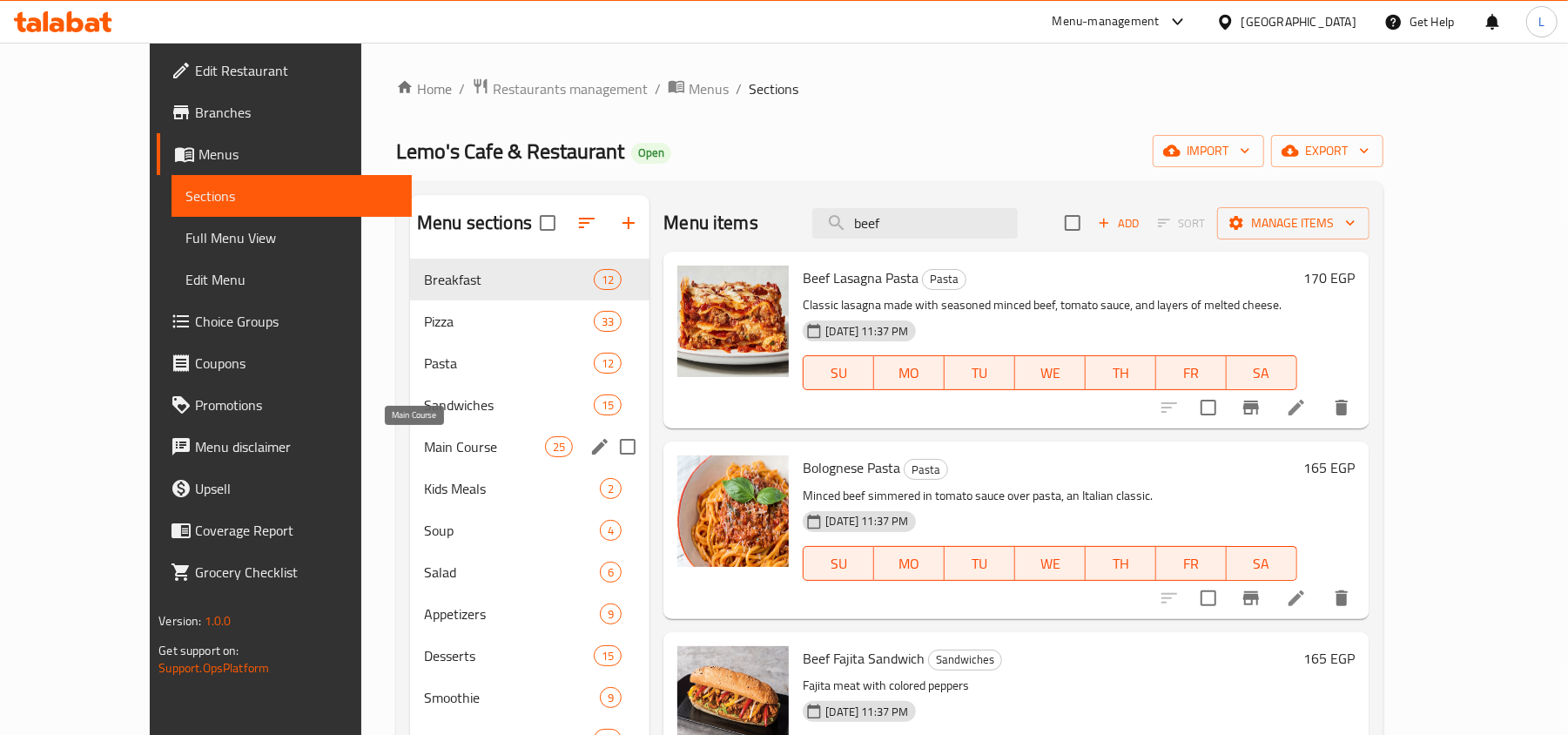
type input "beef"
click at [424, 443] on span "Main Course" at bounding box center [484, 447] width 121 height 21
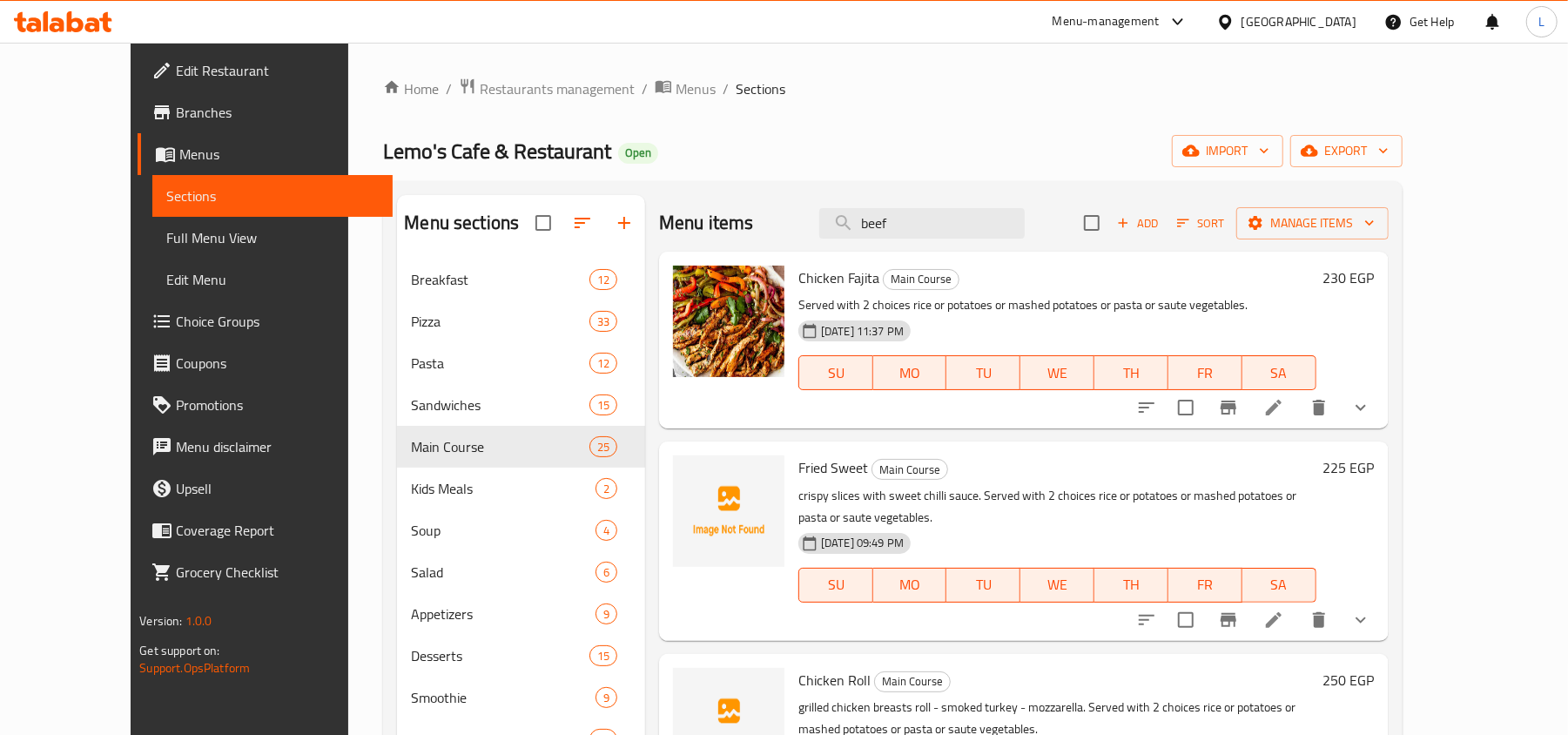
drag, startPoint x: 962, startPoint y: 231, endPoint x: 744, endPoint y: 241, distance: 218.2
click at [744, 241] on div "Menu items beef Add Sort Manage items" at bounding box center [1023, 223] width 729 height 57
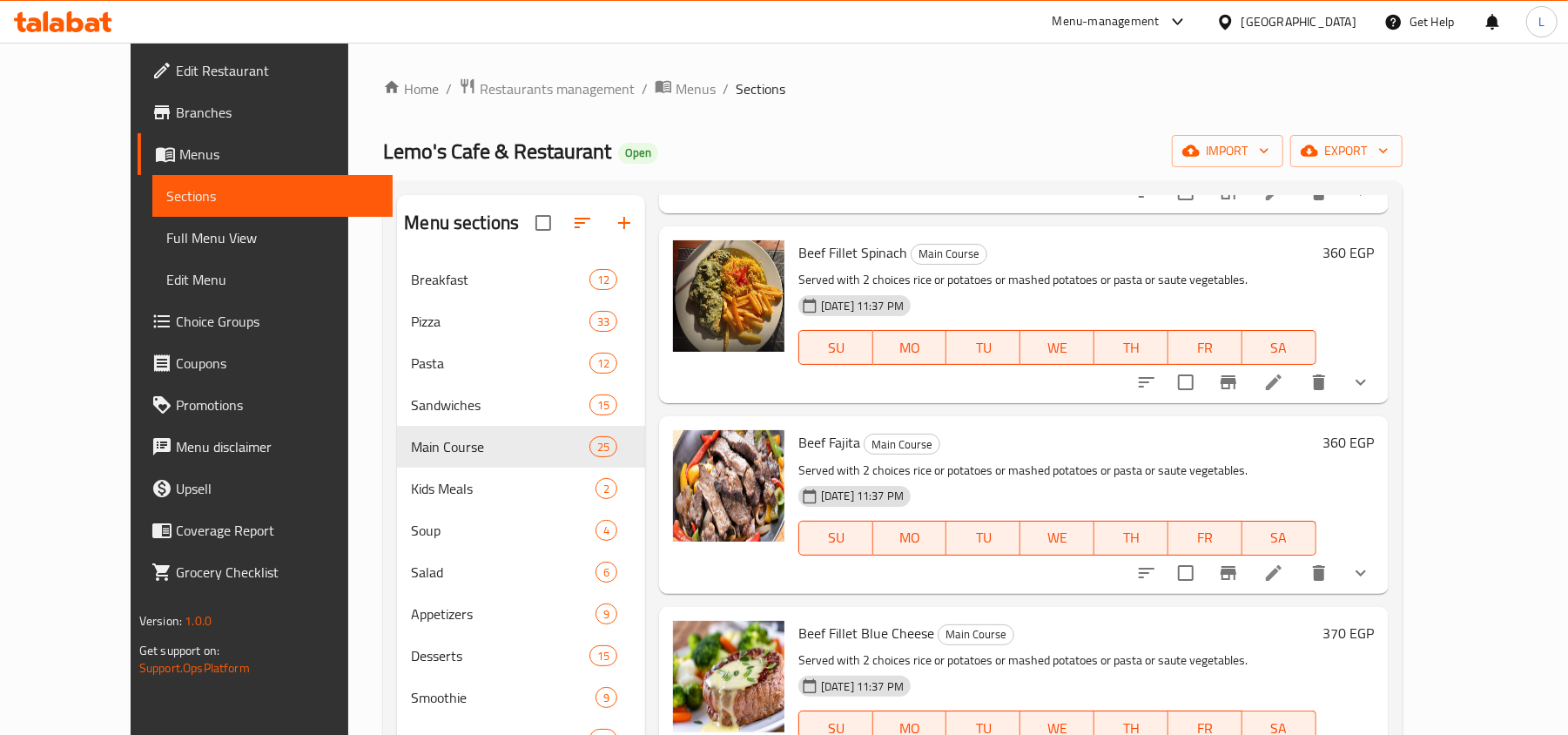
click at [167, 231] on span "Full Menu View" at bounding box center [273, 238] width 213 height 21
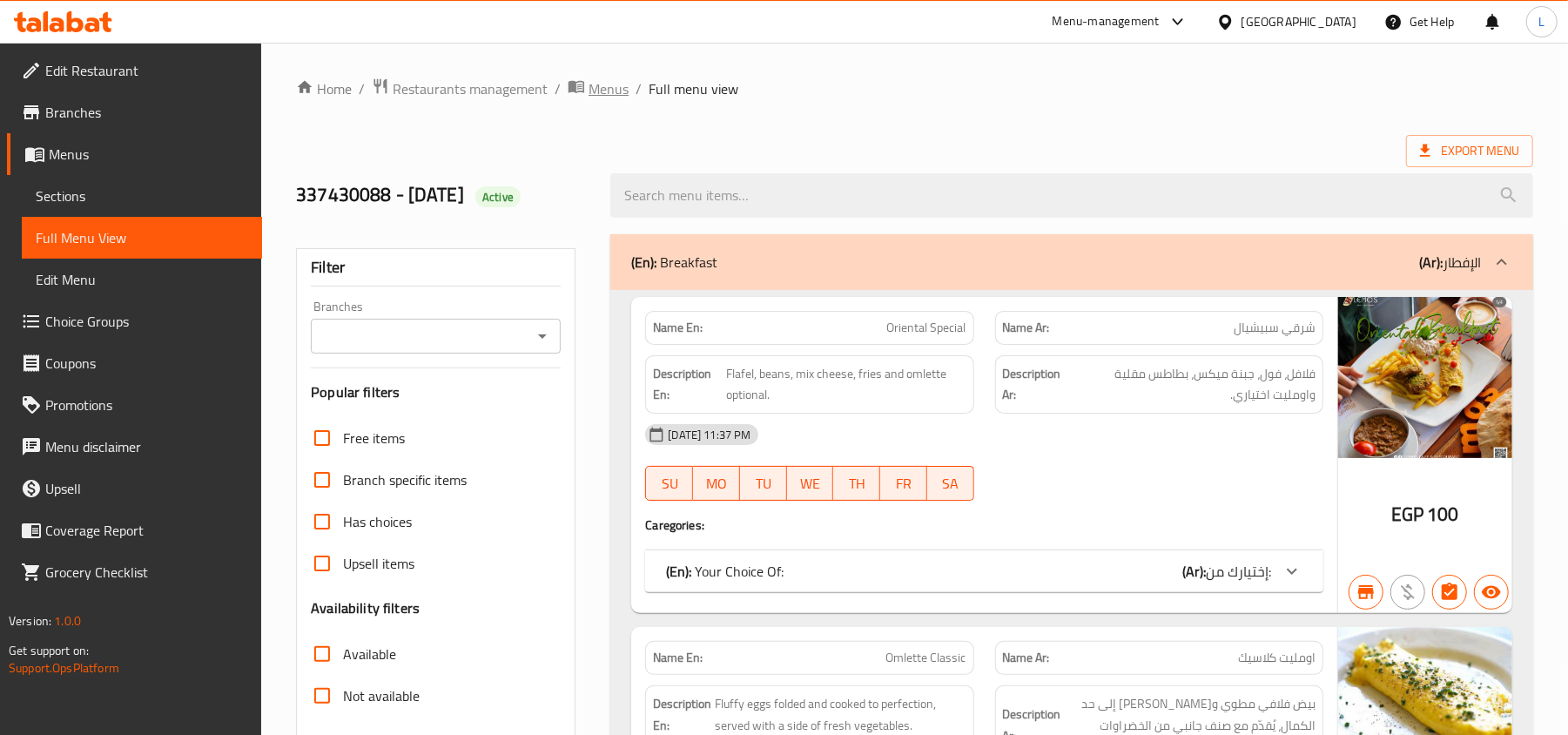
click at [607, 97] on span "Menus" at bounding box center [609, 89] width 40 height 21
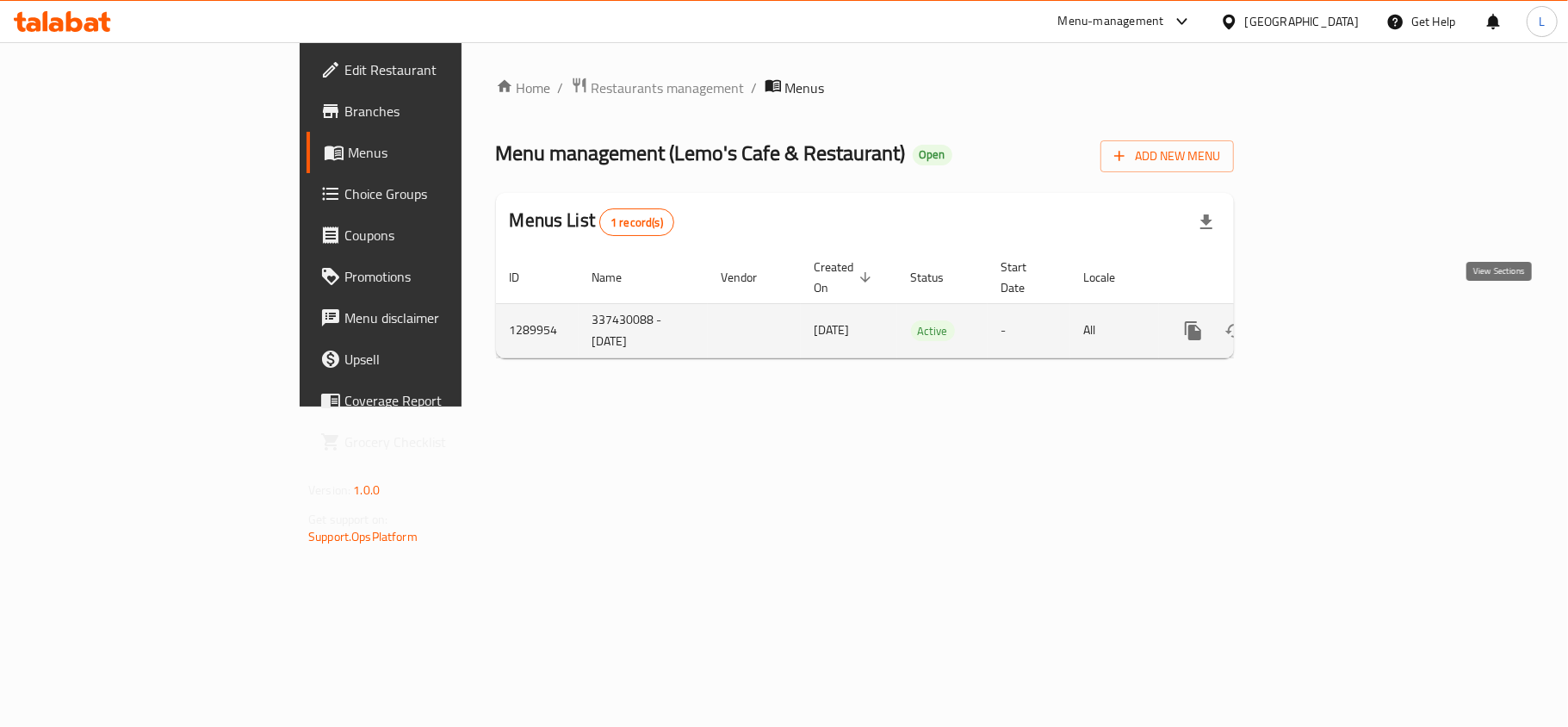
click at [1328, 320] on icon "enhanced table" at bounding box center [1317, 331] width 21 height 21
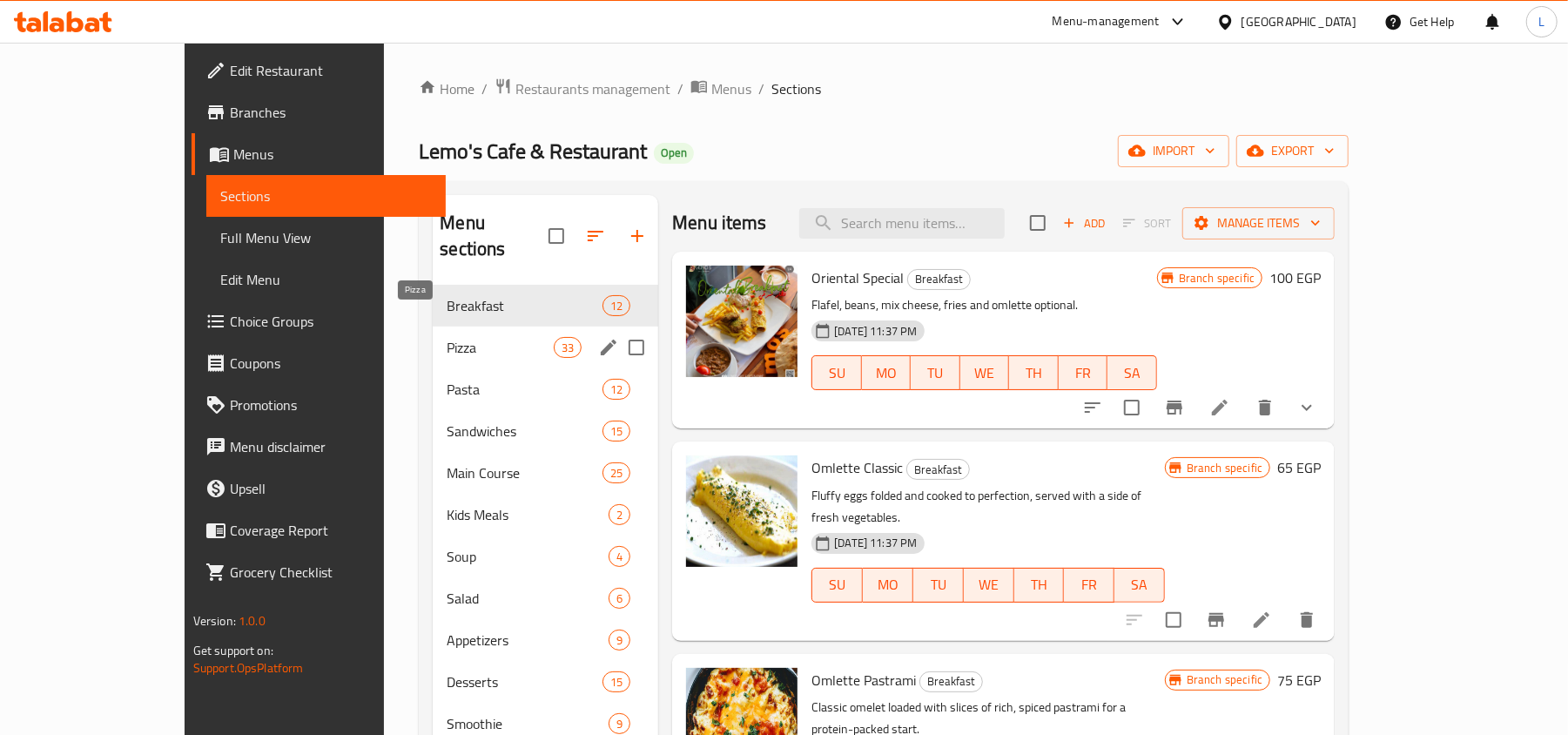
click at [447, 337] on span "Pizza" at bounding box center [500, 348] width 107 height 21
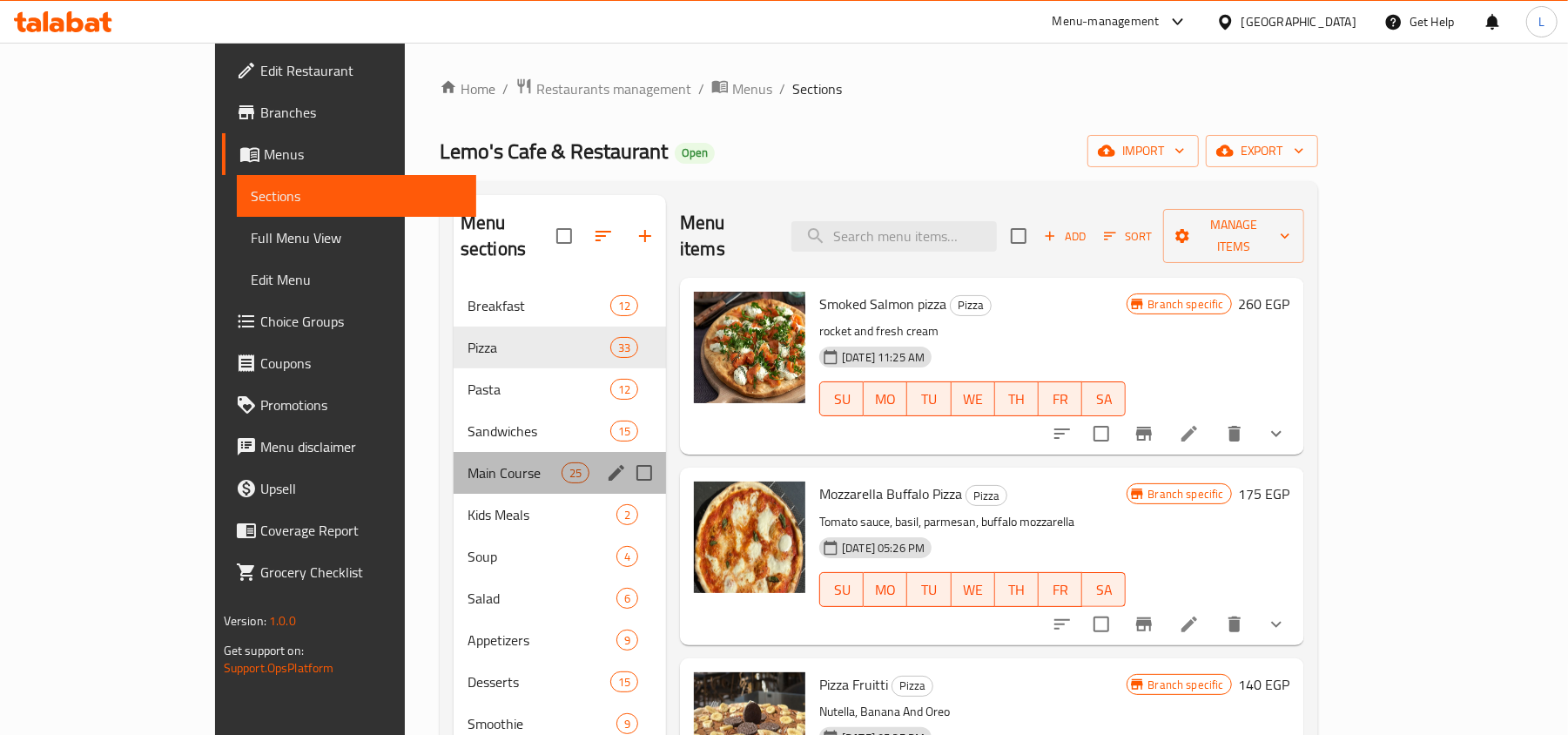
click at [454, 452] on div "Main Course 25" at bounding box center [560, 472] width 213 height 41
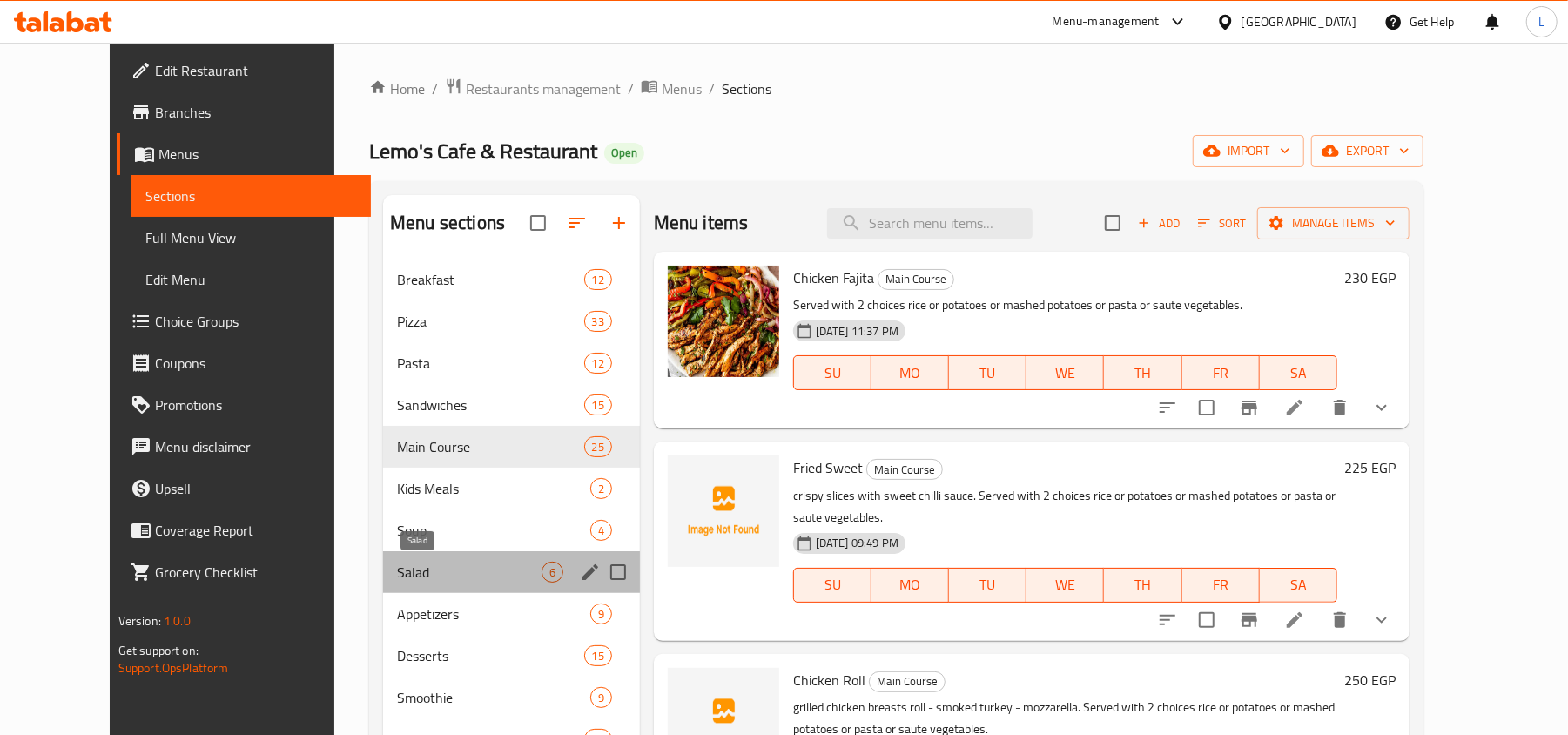
click at [433, 567] on span "Salad" at bounding box center [469, 572] width 144 height 21
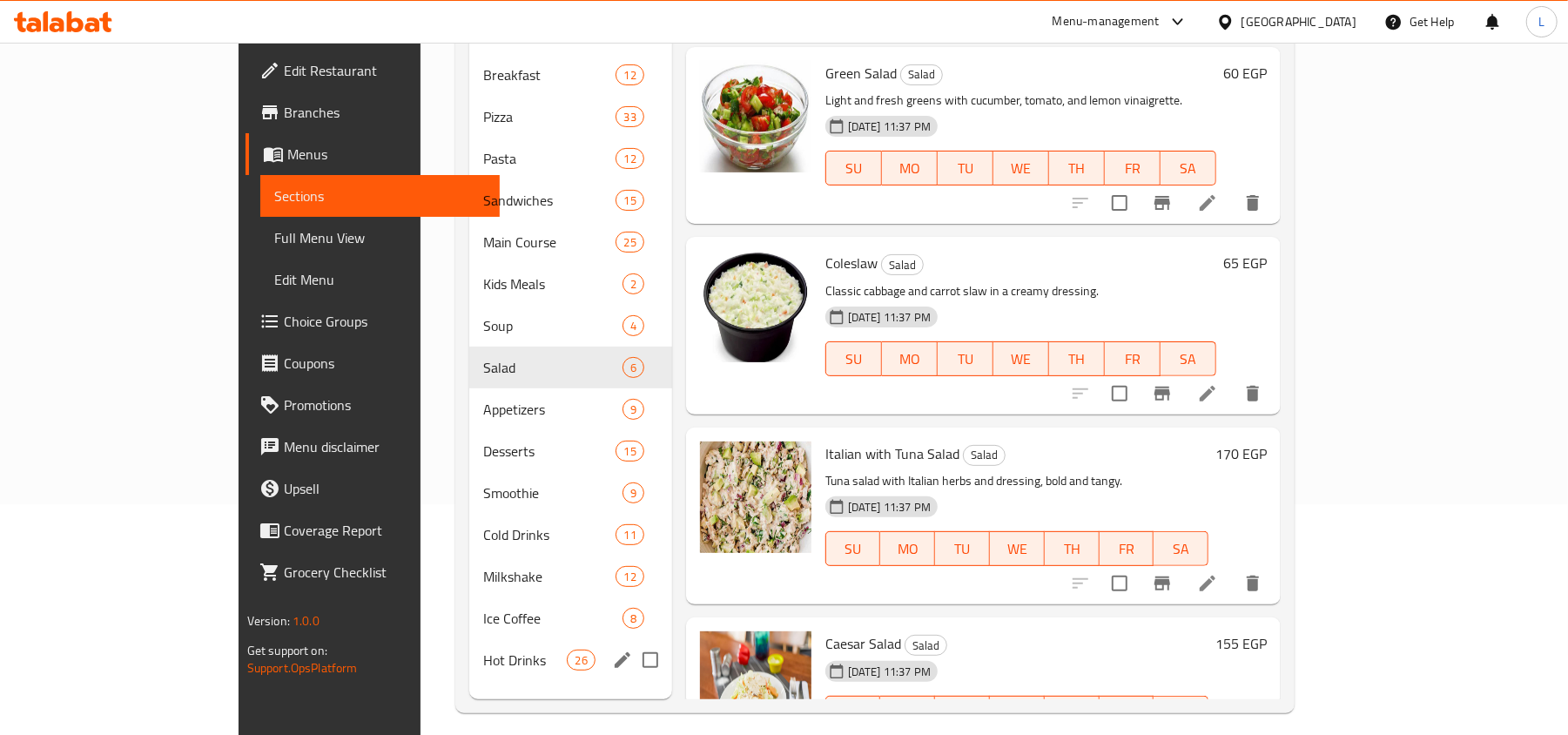
scroll to position [245, 0]
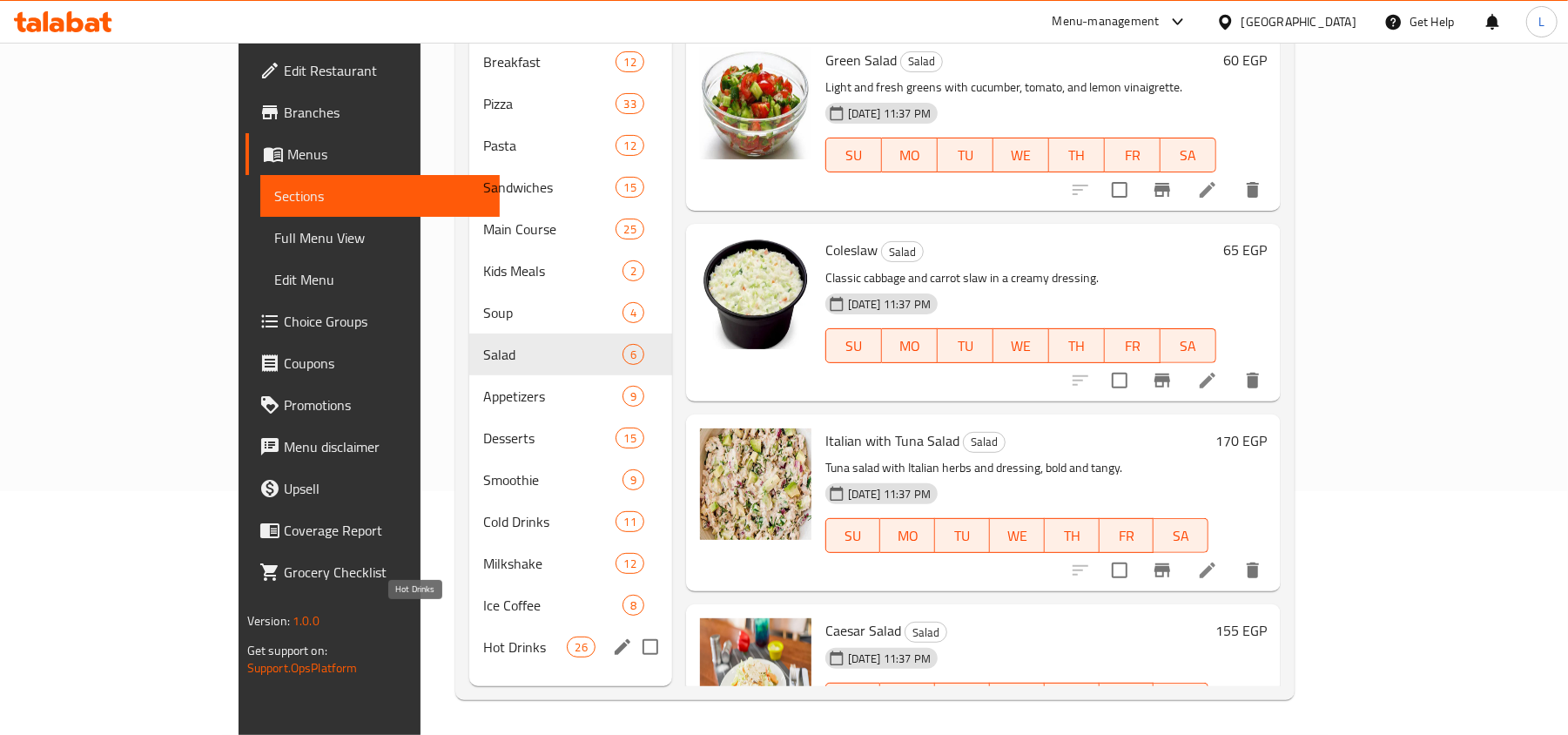
click at [483, 637] on span "Hot Drinks" at bounding box center [526, 647] width 85 height 21
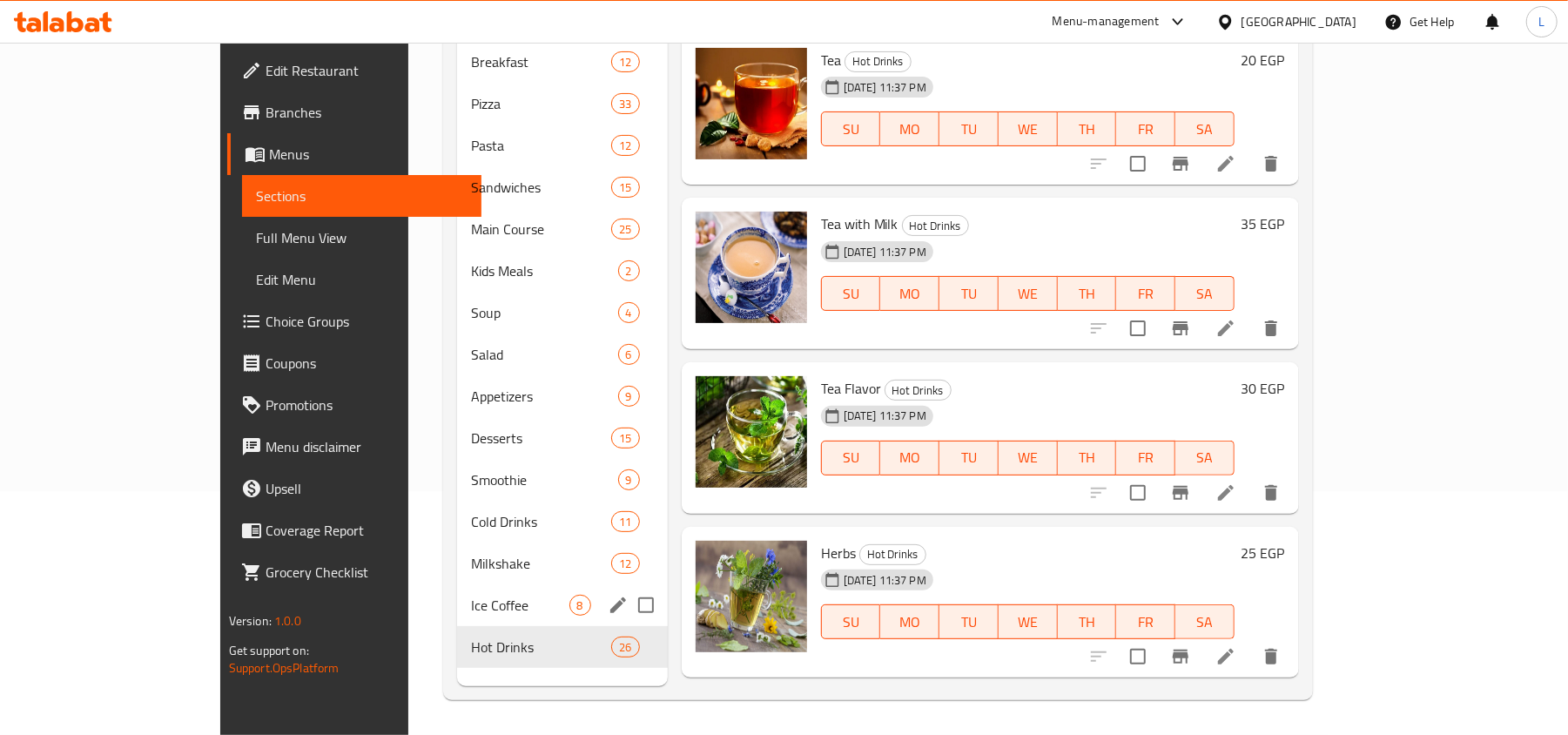
click at [457, 584] on div "Ice Coffee 8" at bounding box center [562, 604] width 211 height 41
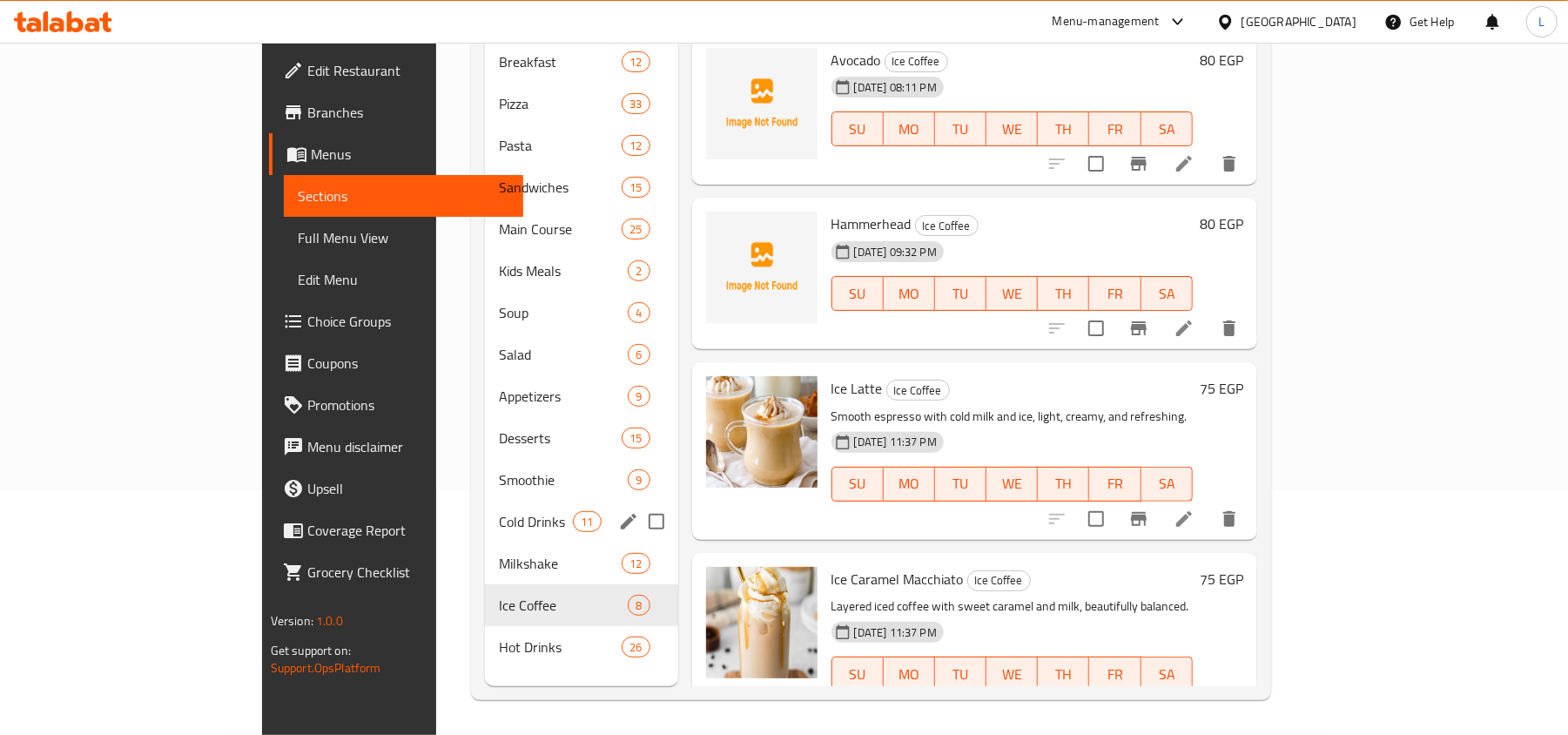
click at [484, 512] on div "Cold Drinks 11" at bounding box center [581, 521] width 194 height 41
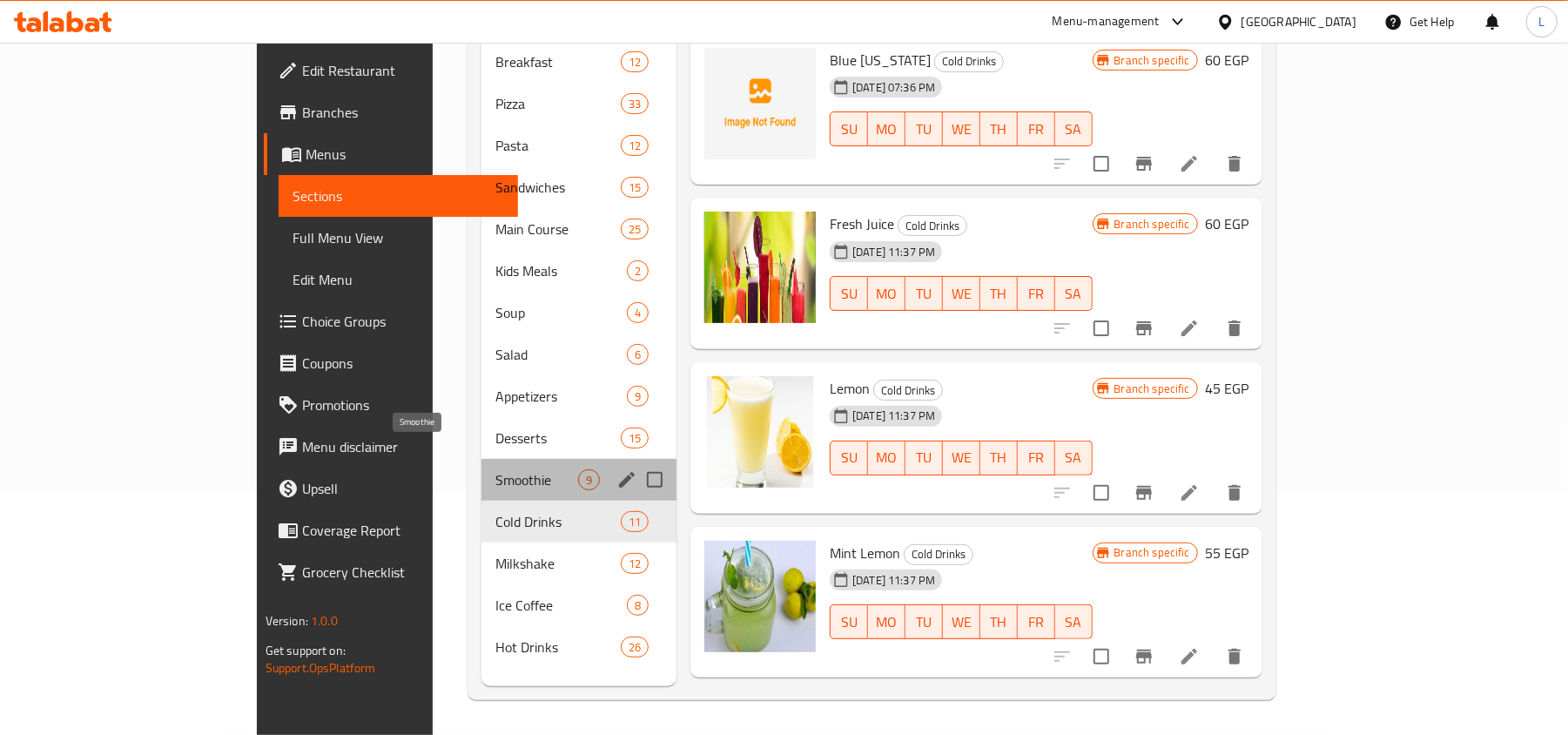
click at [495, 469] on span "Smoothie" at bounding box center [536, 480] width 83 height 21
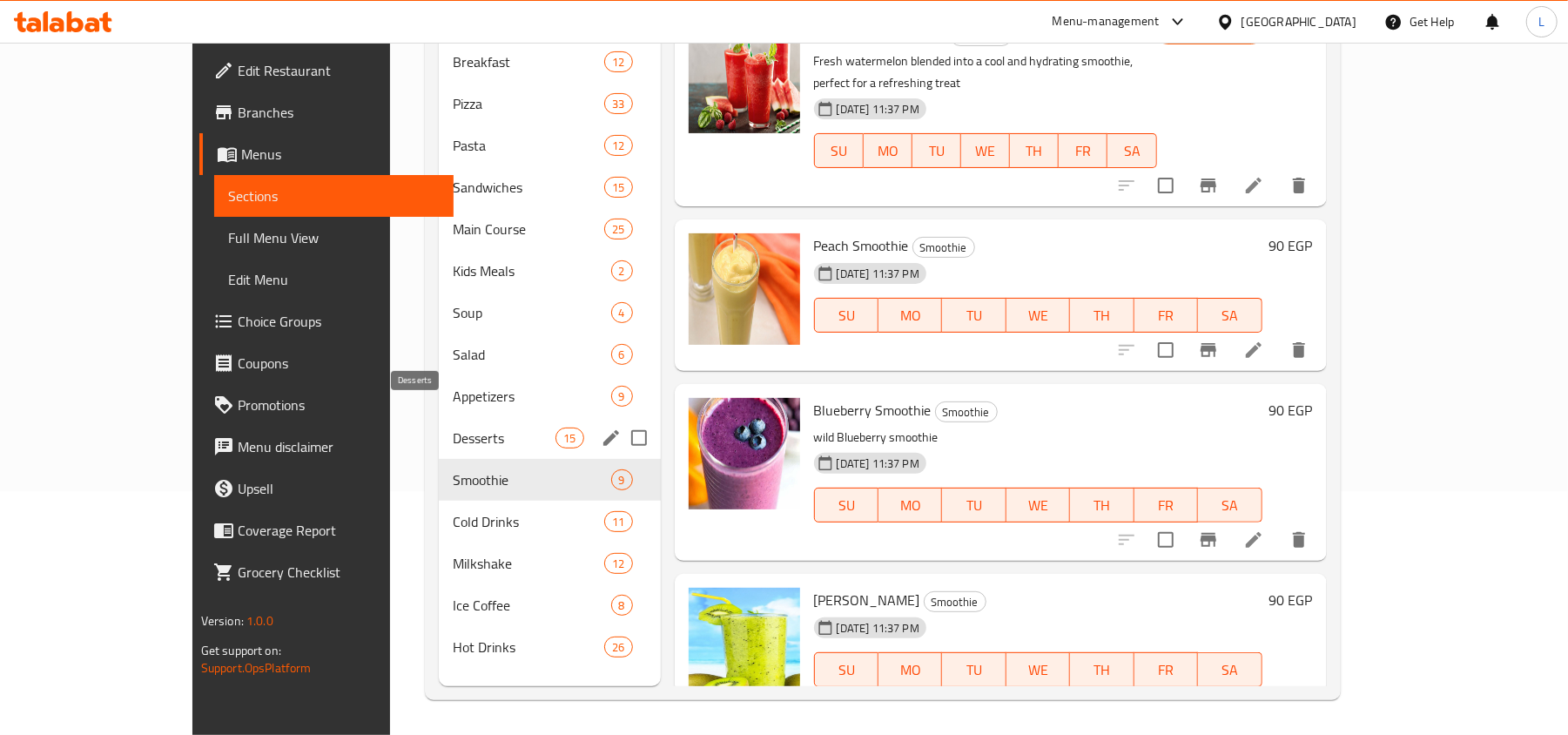
click at [453, 428] on span "Desserts" at bounding box center [505, 438] width 104 height 21
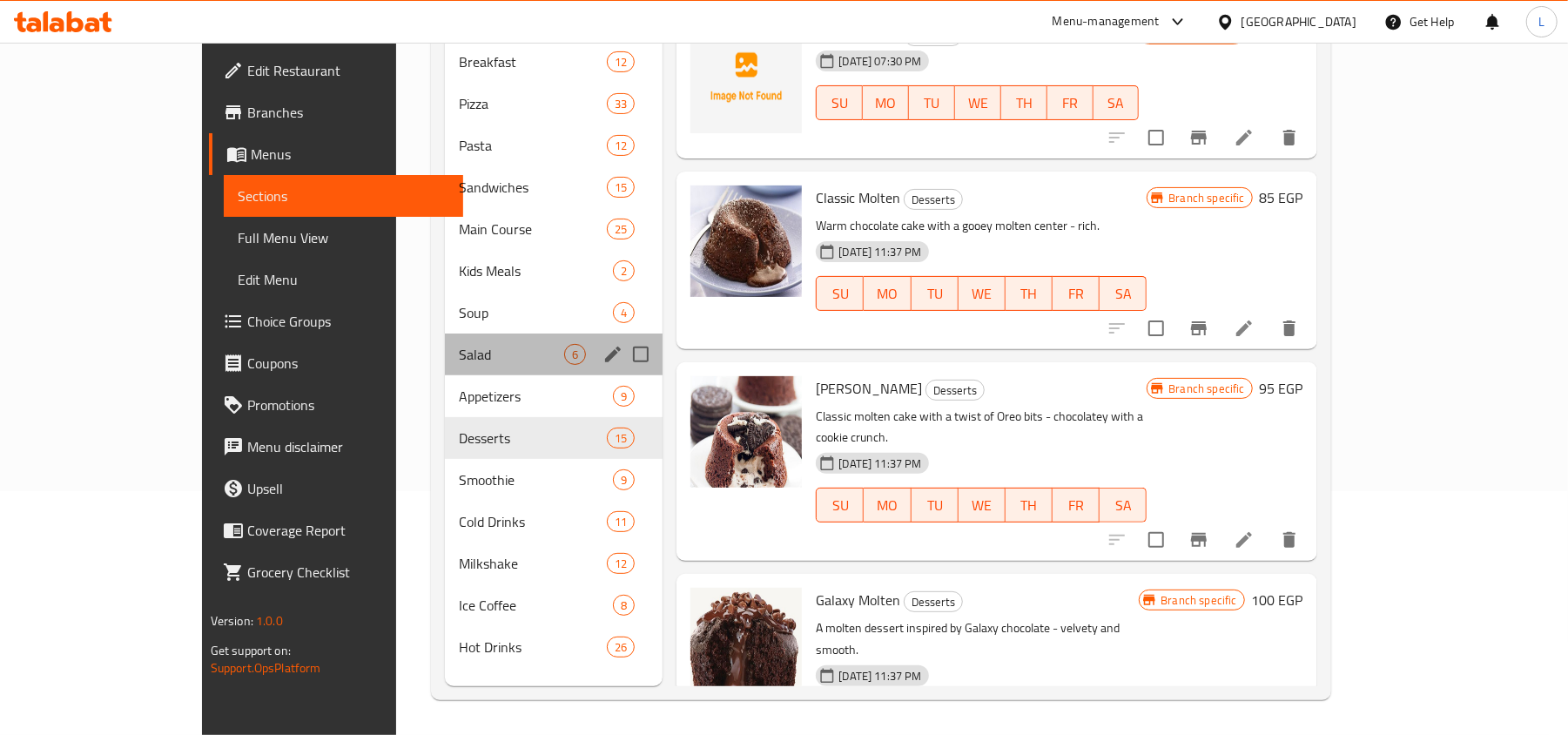
click at [445, 345] on div "Salad 6" at bounding box center [554, 354] width 218 height 41
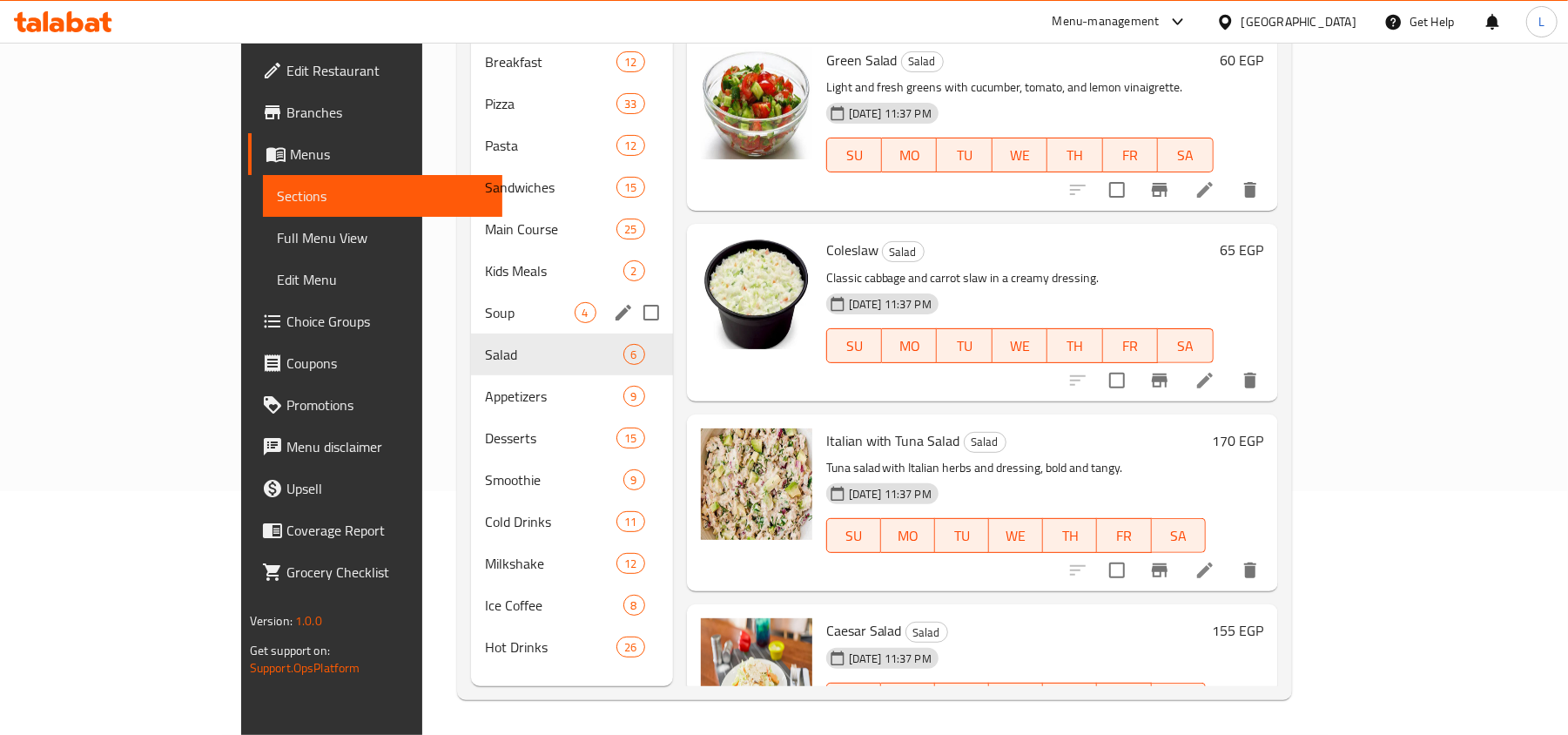
click at [471, 297] on div "Soup 4" at bounding box center [572, 312] width 202 height 41
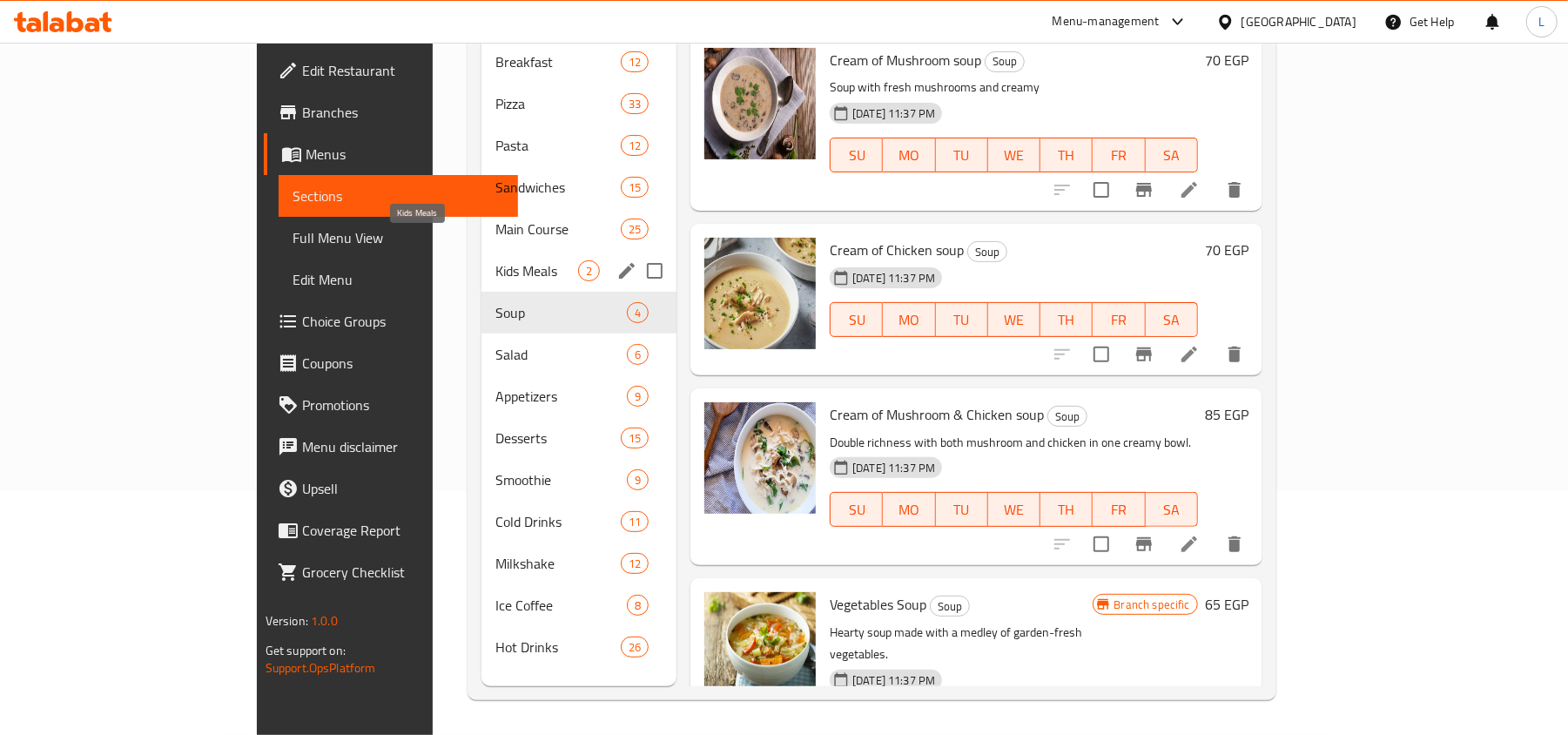
click at [495, 260] on span "Kids Meals" at bounding box center [536, 271] width 83 height 21
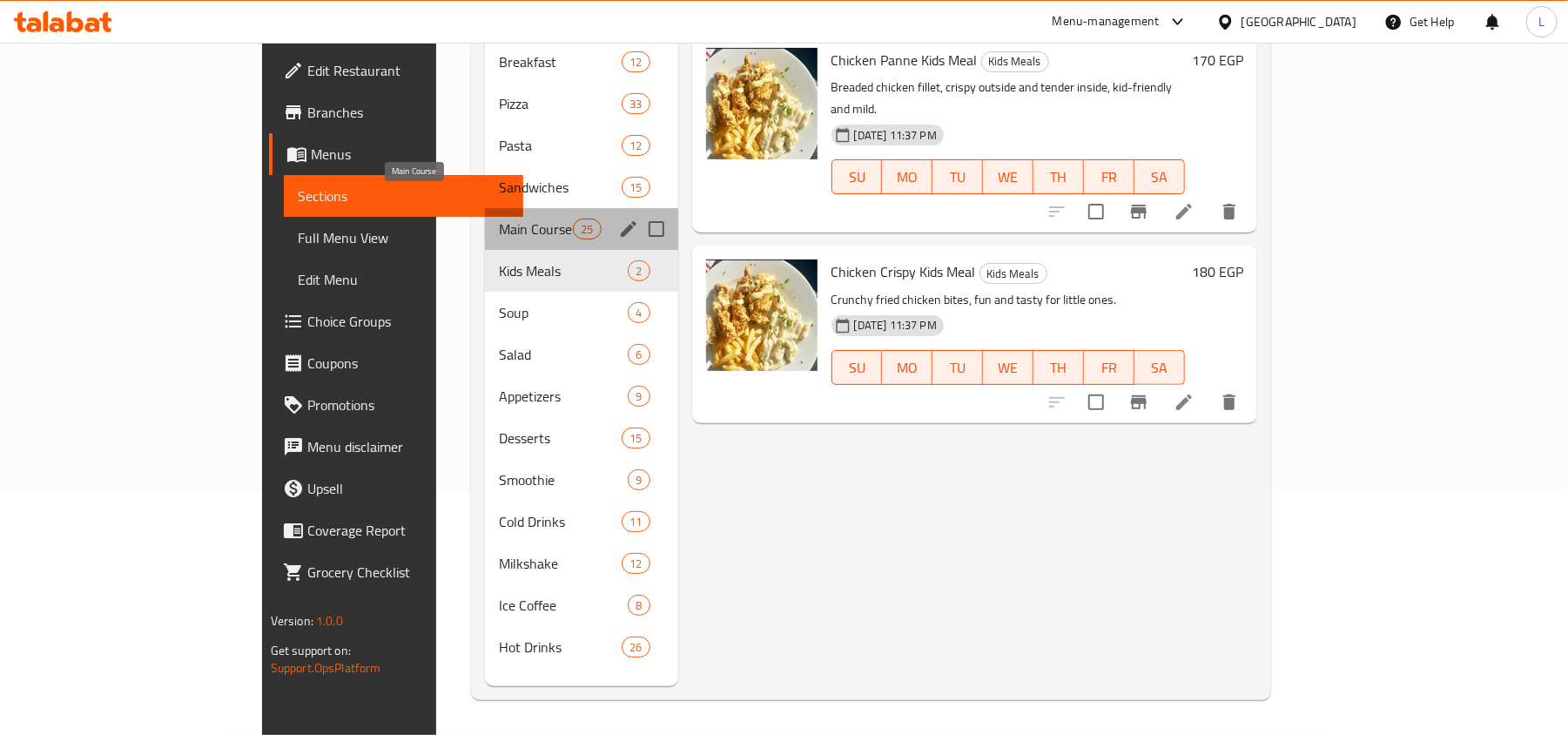
click at [499, 219] on span "Main Course" at bounding box center [536, 229] width 74 height 21
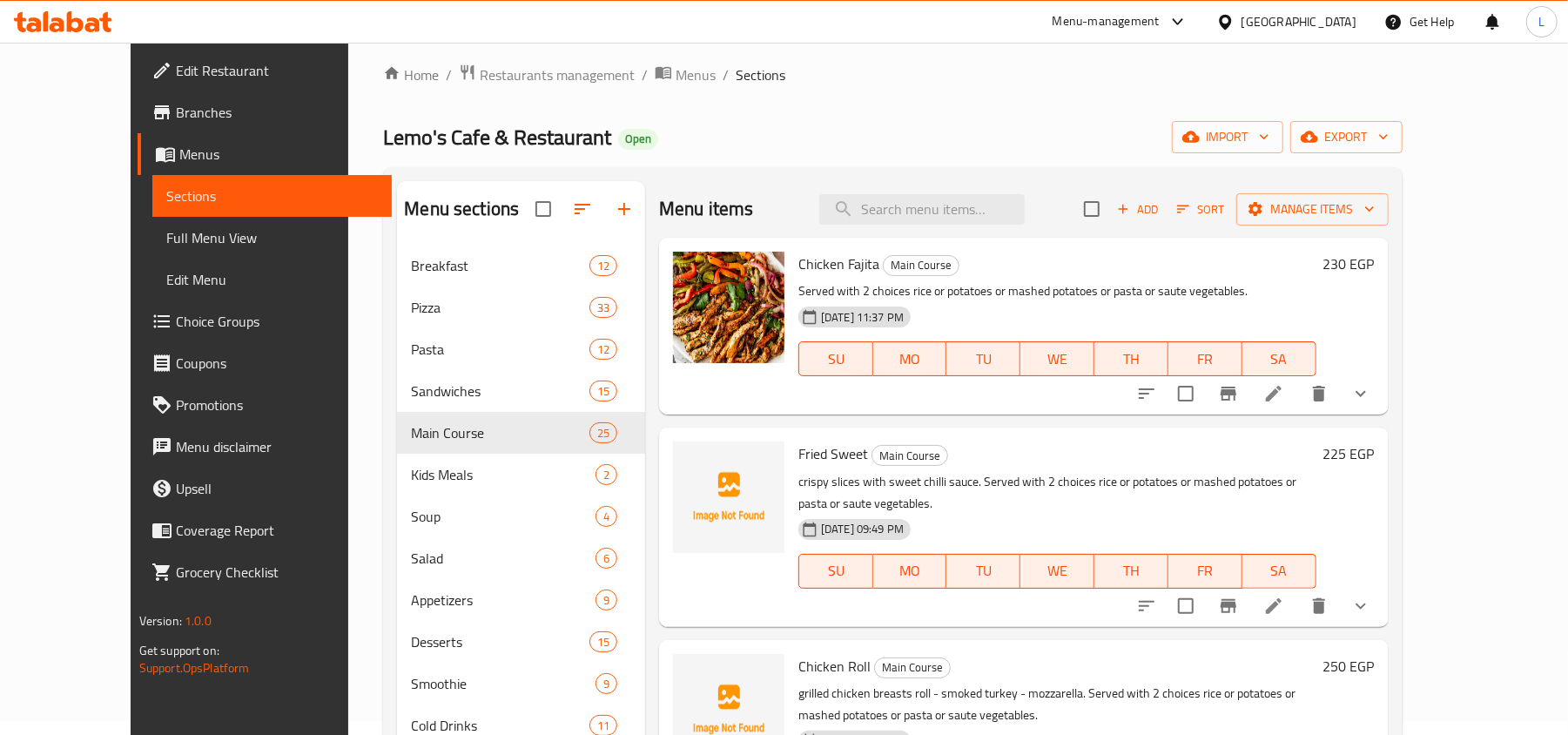
scroll to position [13, 0]
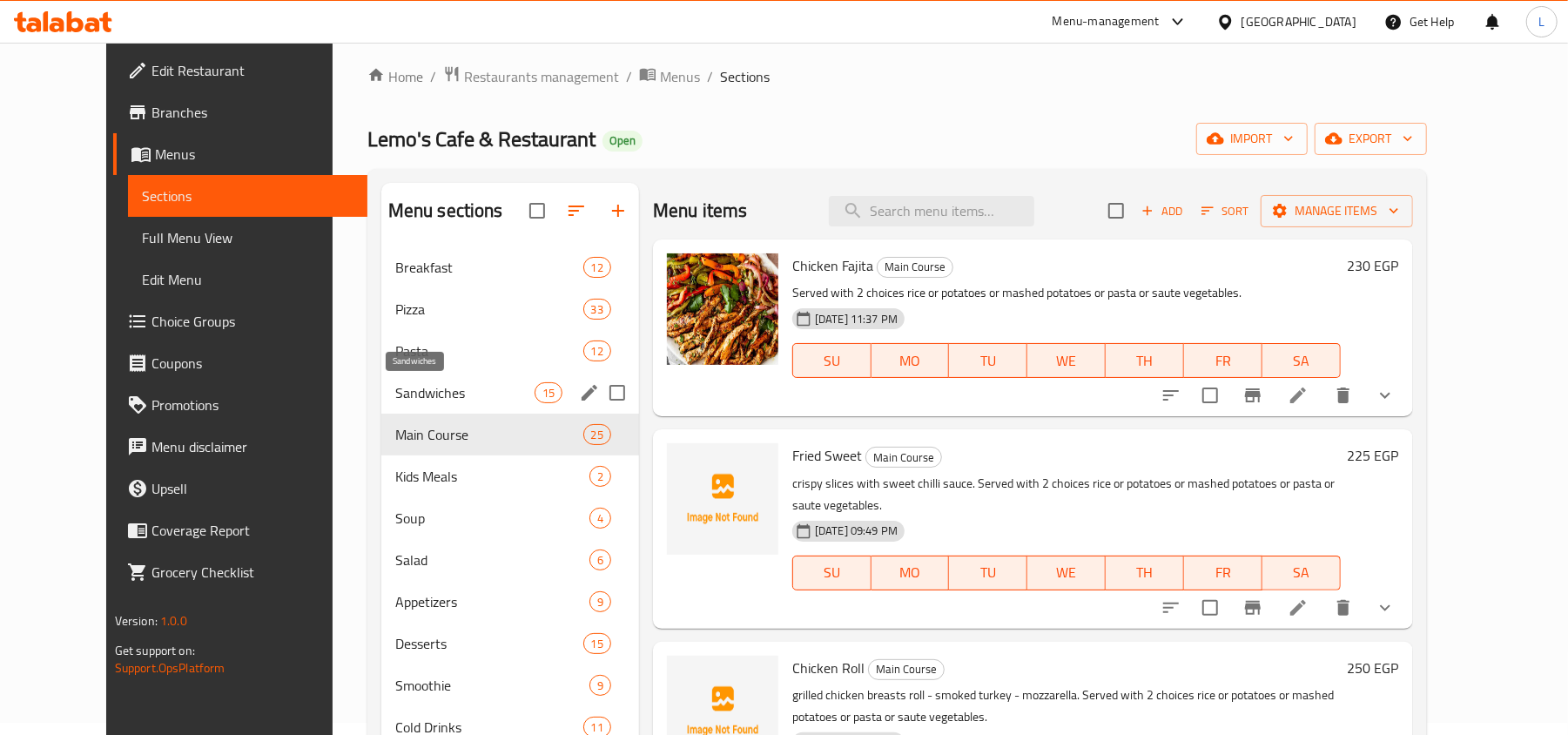
click at [405, 390] on span "Sandwiches" at bounding box center [464, 393] width 140 height 21
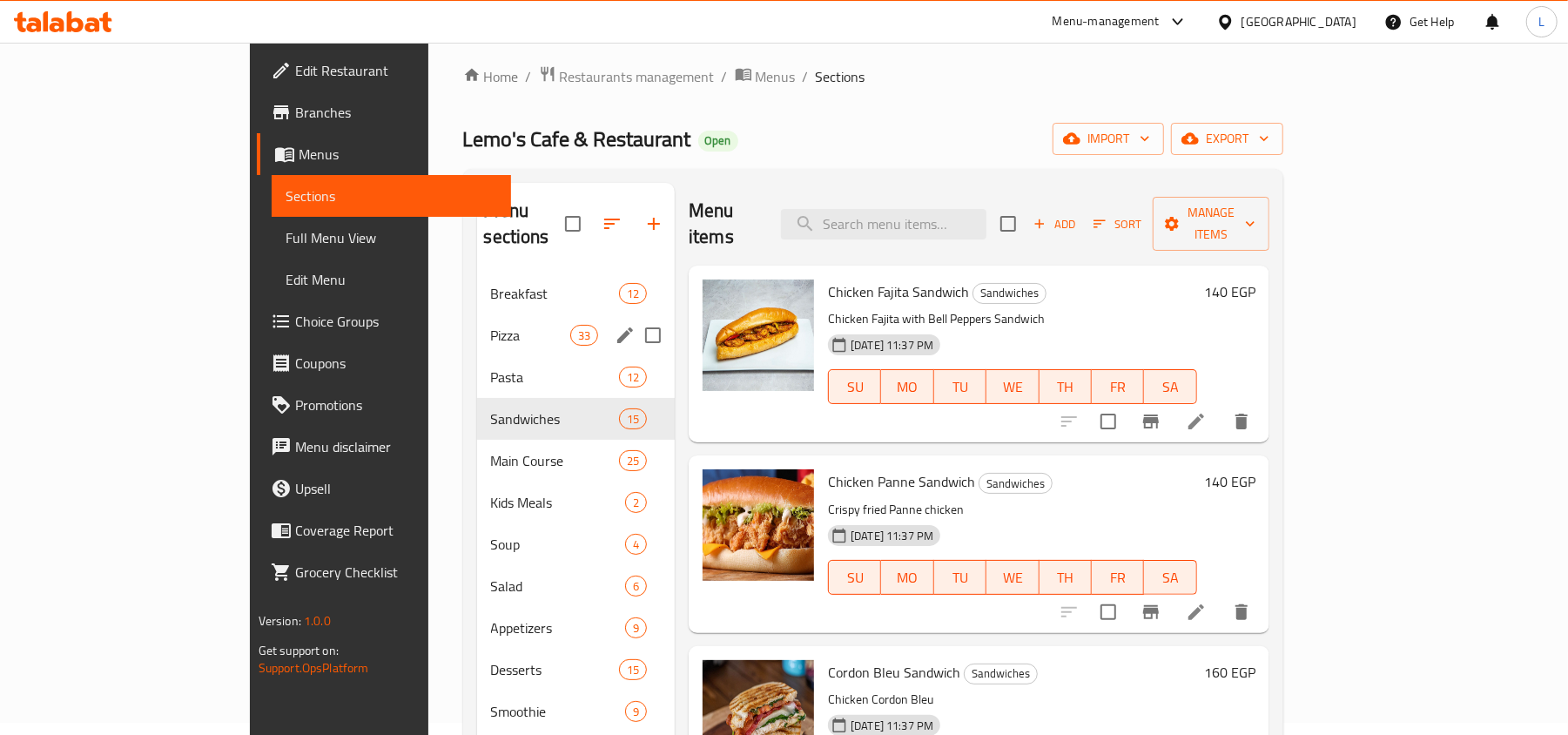
click at [477, 326] on div "Pizza 33" at bounding box center [576, 334] width 198 height 41
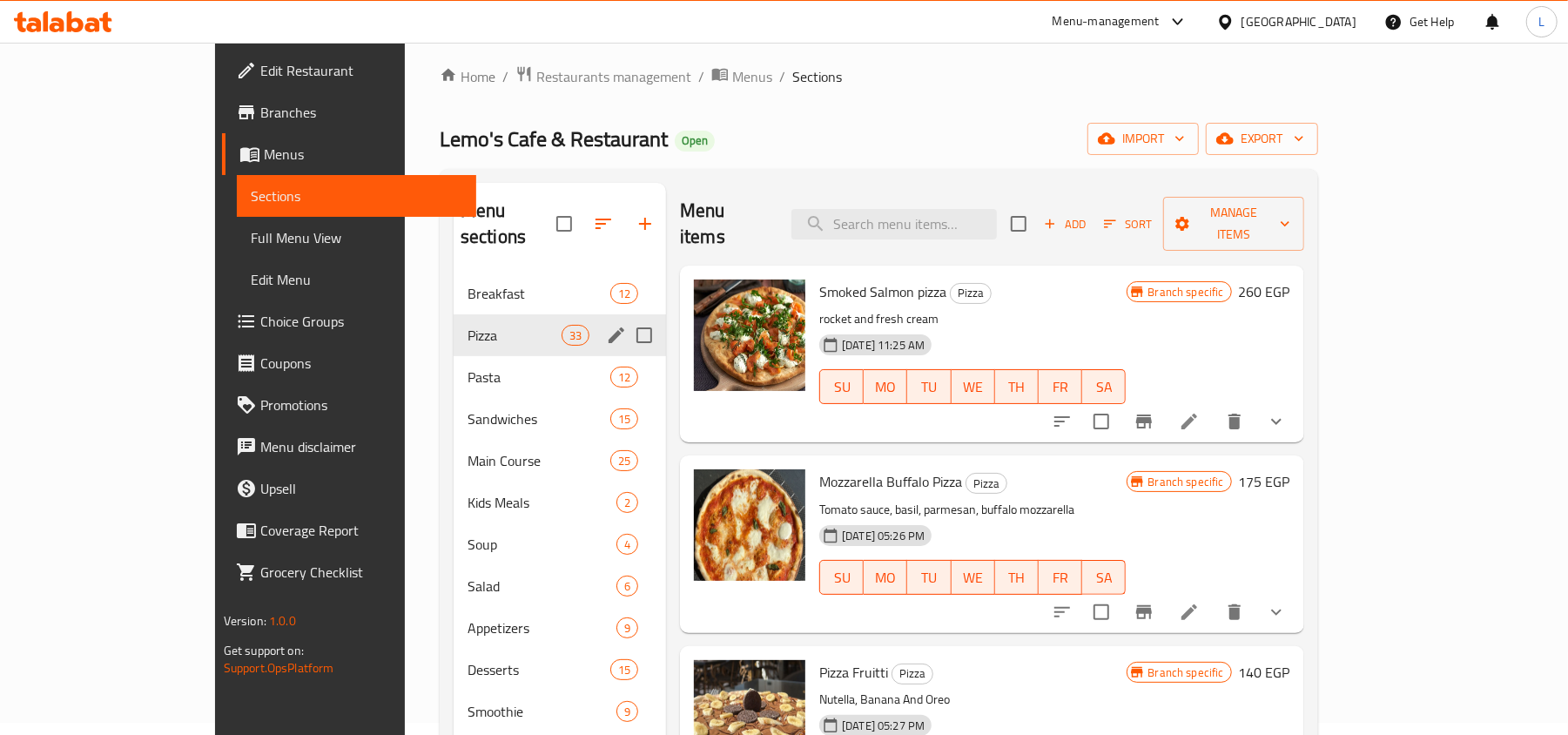
click at [454, 314] on div "Pizza 33" at bounding box center [560, 334] width 213 height 41
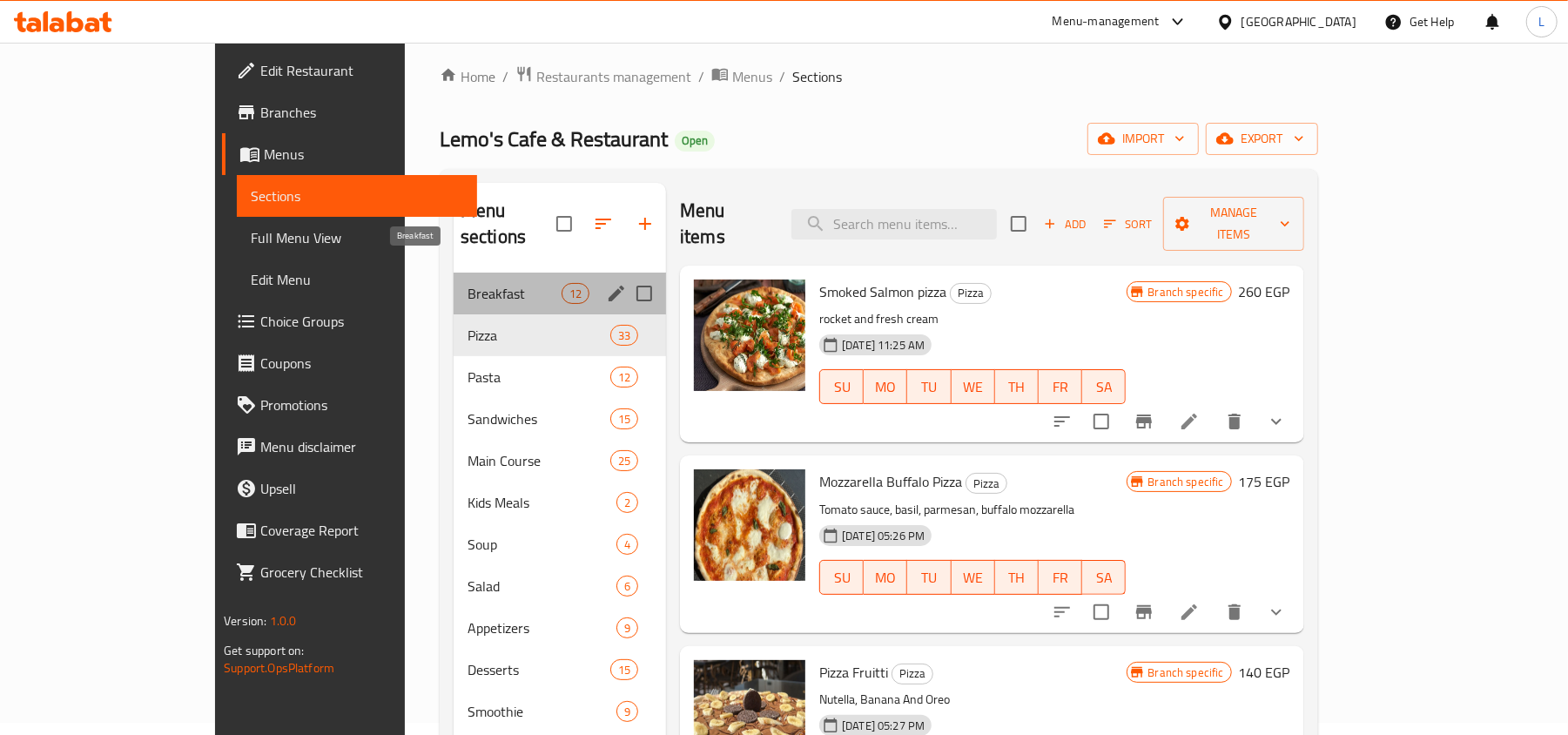
click at [467, 283] on span "Breakfast" at bounding box center [514, 294] width 94 height 21
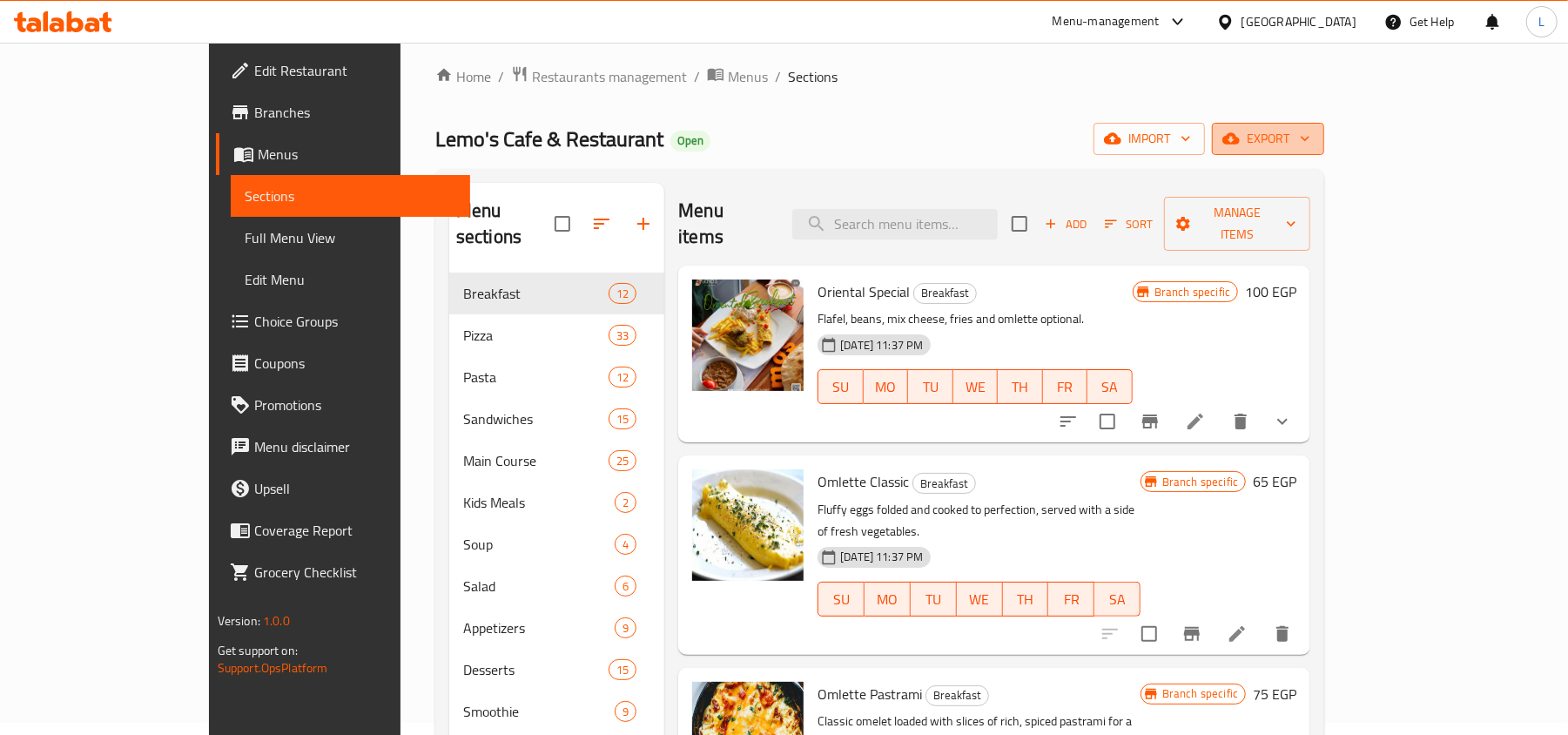
click at [1310, 141] on span "export" at bounding box center [1268, 139] width 85 height 22
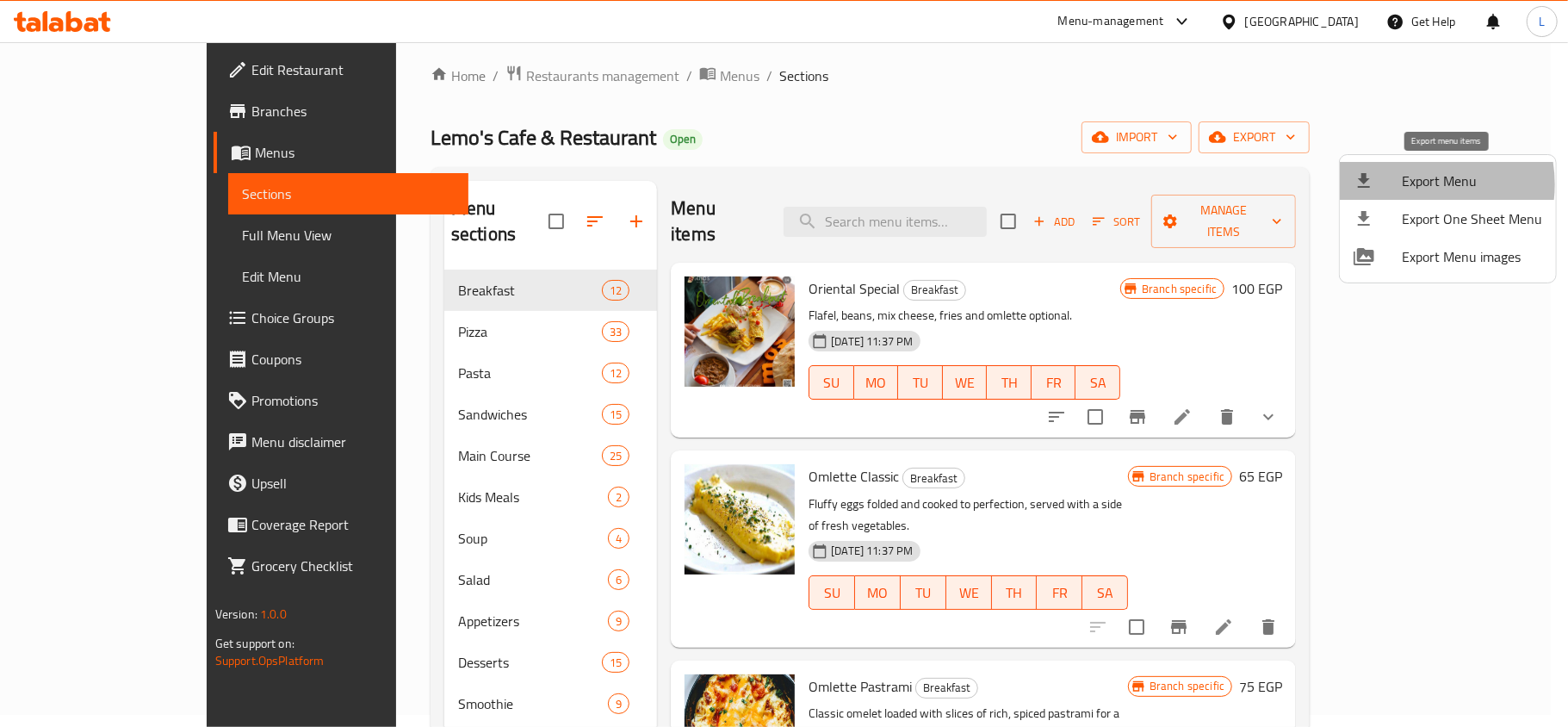
click at [1410, 184] on span "Export Menu" at bounding box center [1471, 181] width 140 height 21
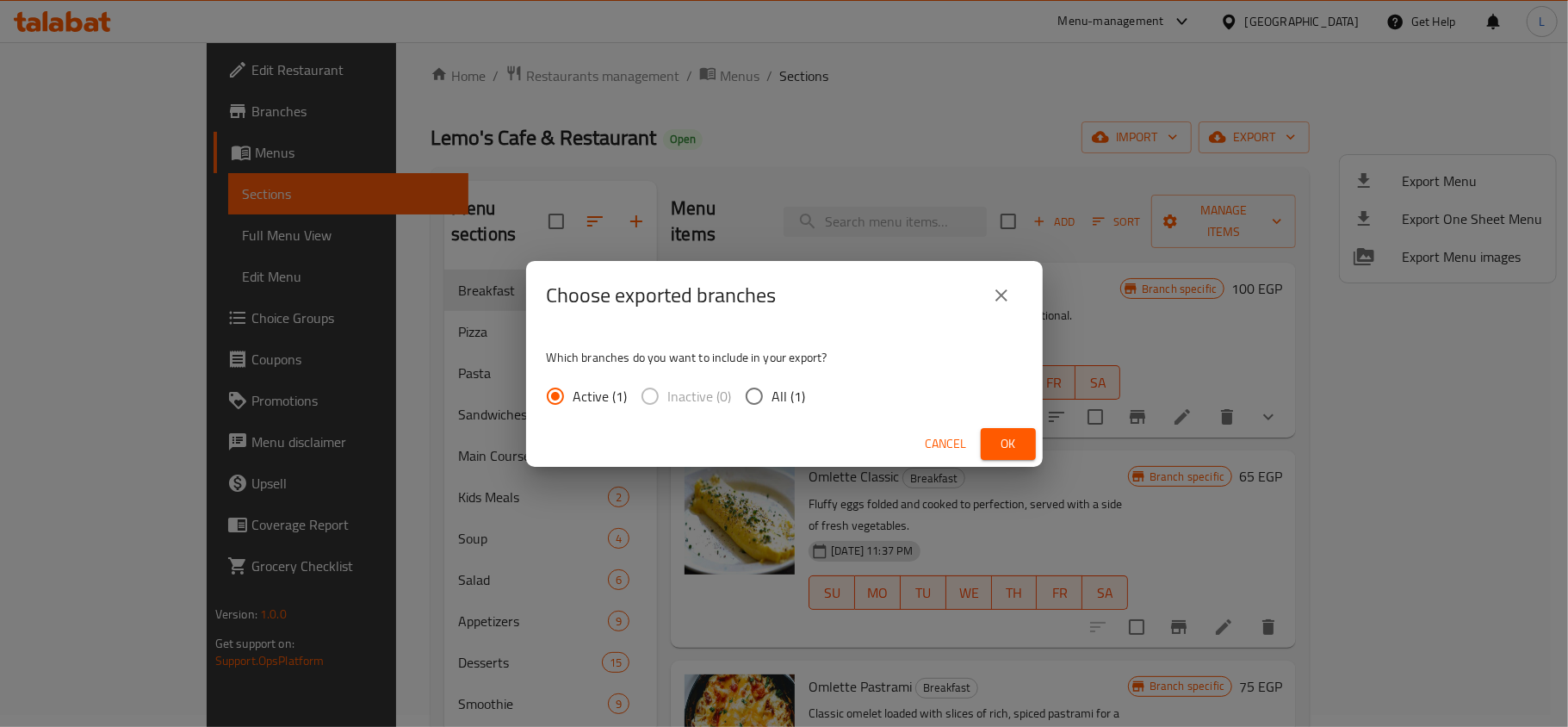
click at [789, 390] on span "All (1)" at bounding box center [789, 396] width 33 height 21
click at [773, 390] on input "All (1)" at bounding box center [754, 396] width 36 height 36
radio input "true"
click at [1009, 444] on span "Ok" at bounding box center [1008, 444] width 28 height 22
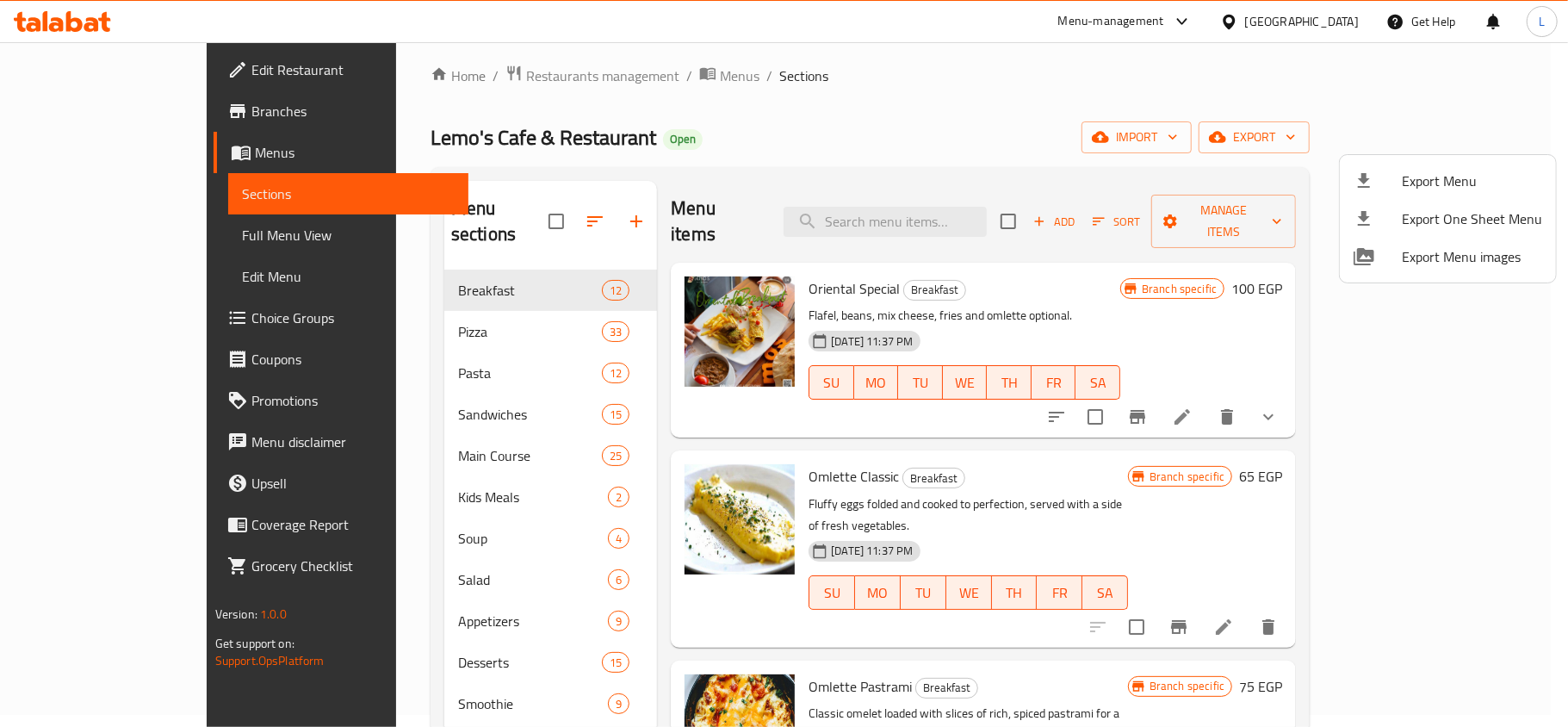
click at [139, 79] on div at bounding box center [784, 363] width 1568 height 727
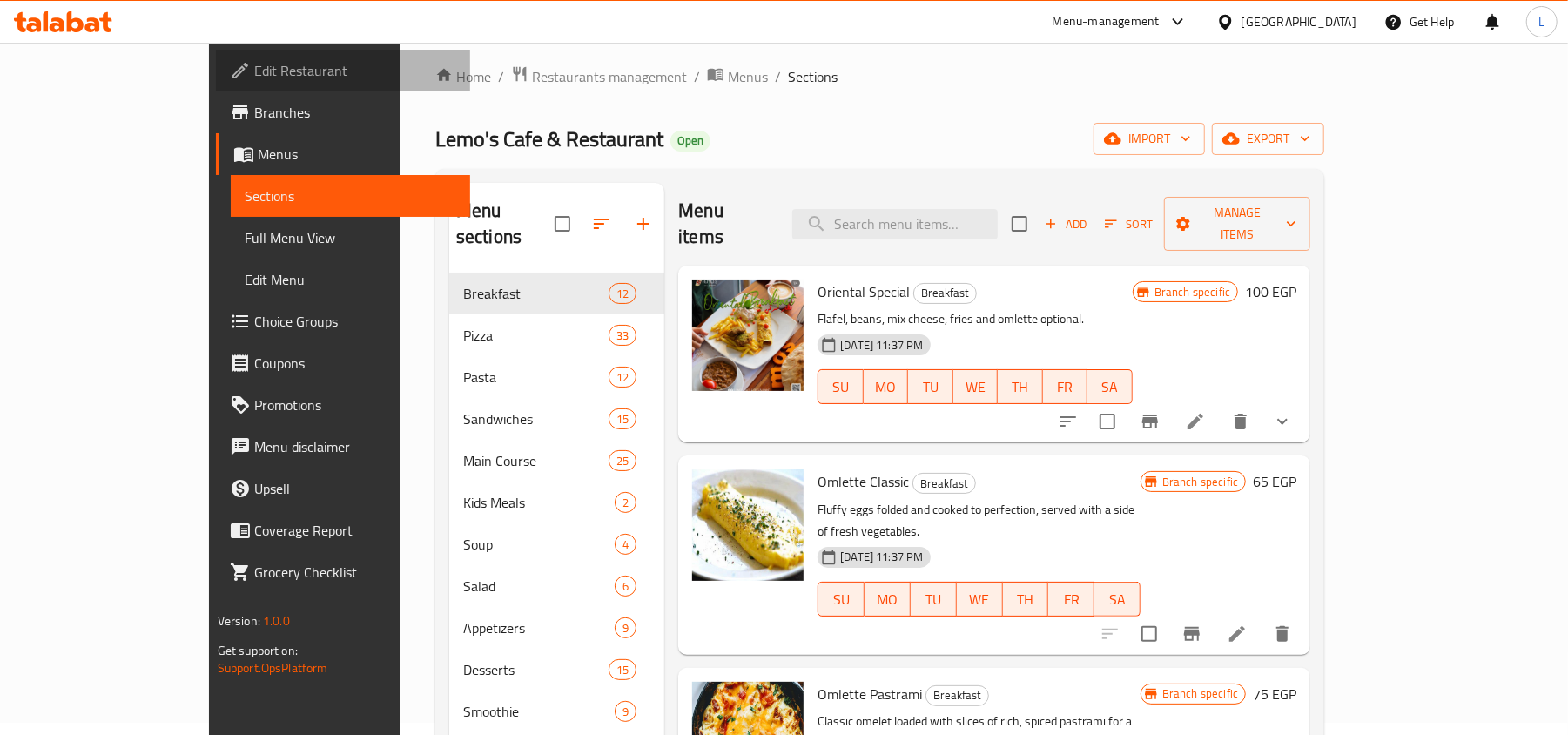
click at [254, 80] on span "Edit Restaurant" at bounding box center [355, 70] width 203 height 21
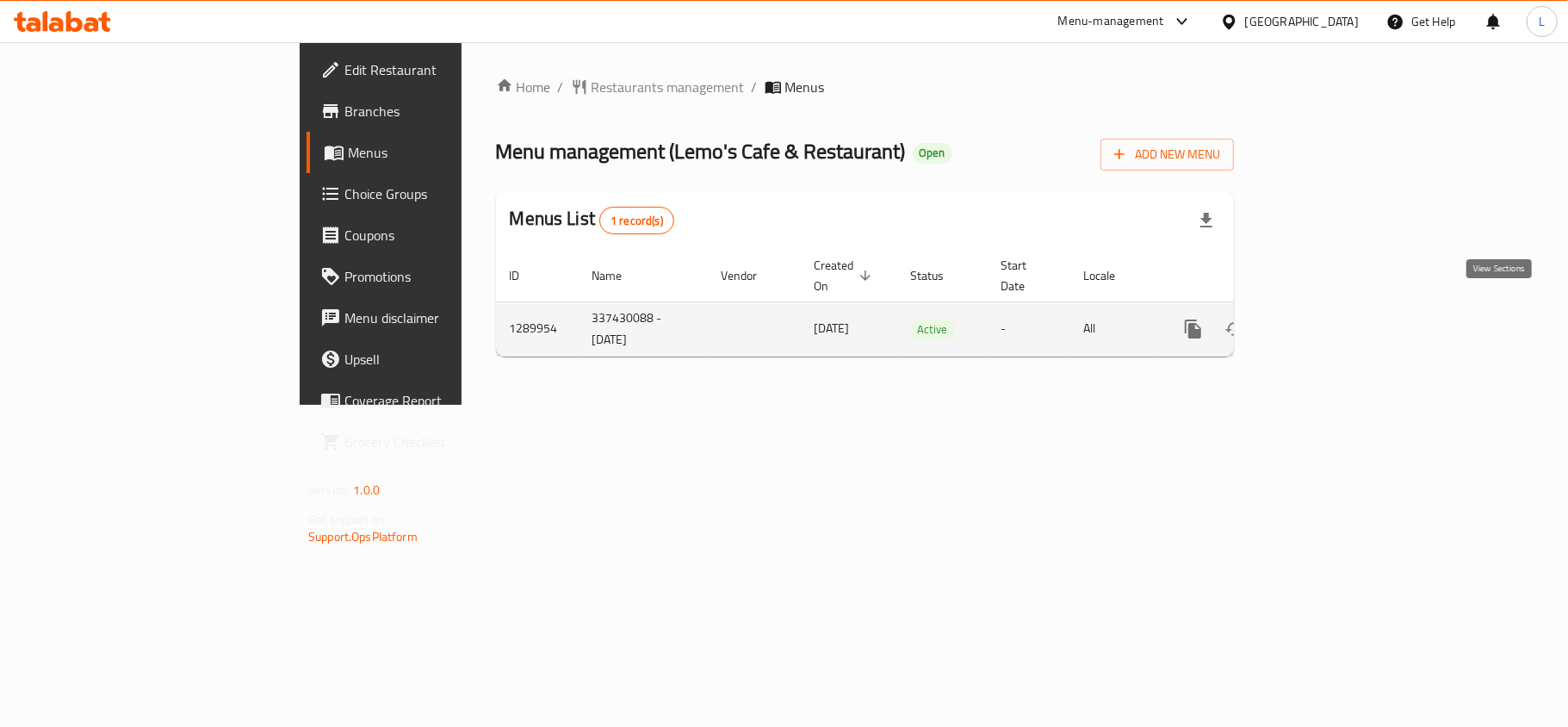
click at [1338, 317] on link "enhanced table" at bounding box center [1317, 329] width 41 height 41
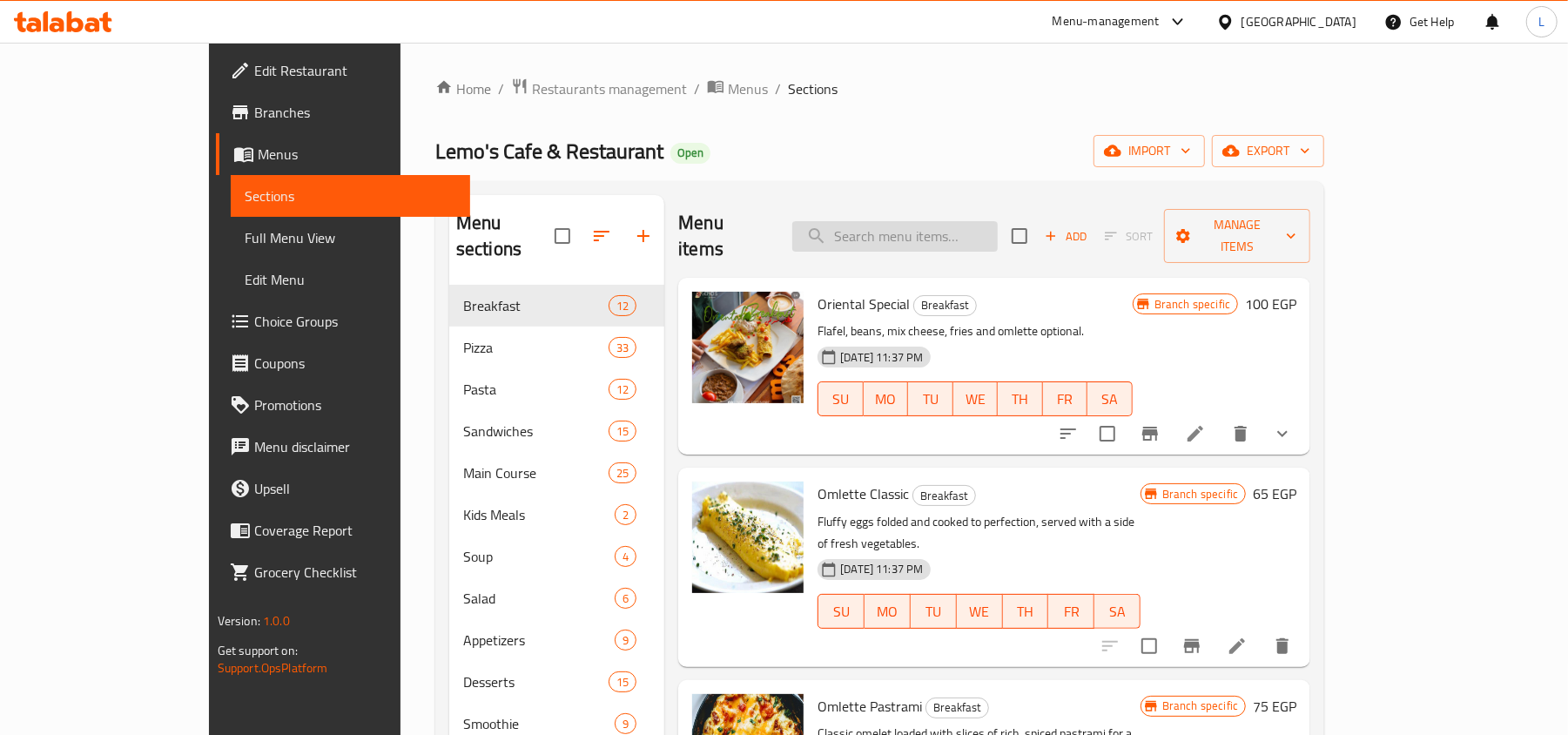
click at [944, 235] on input "search" at bounding box center [895, 237] width 205 height 31
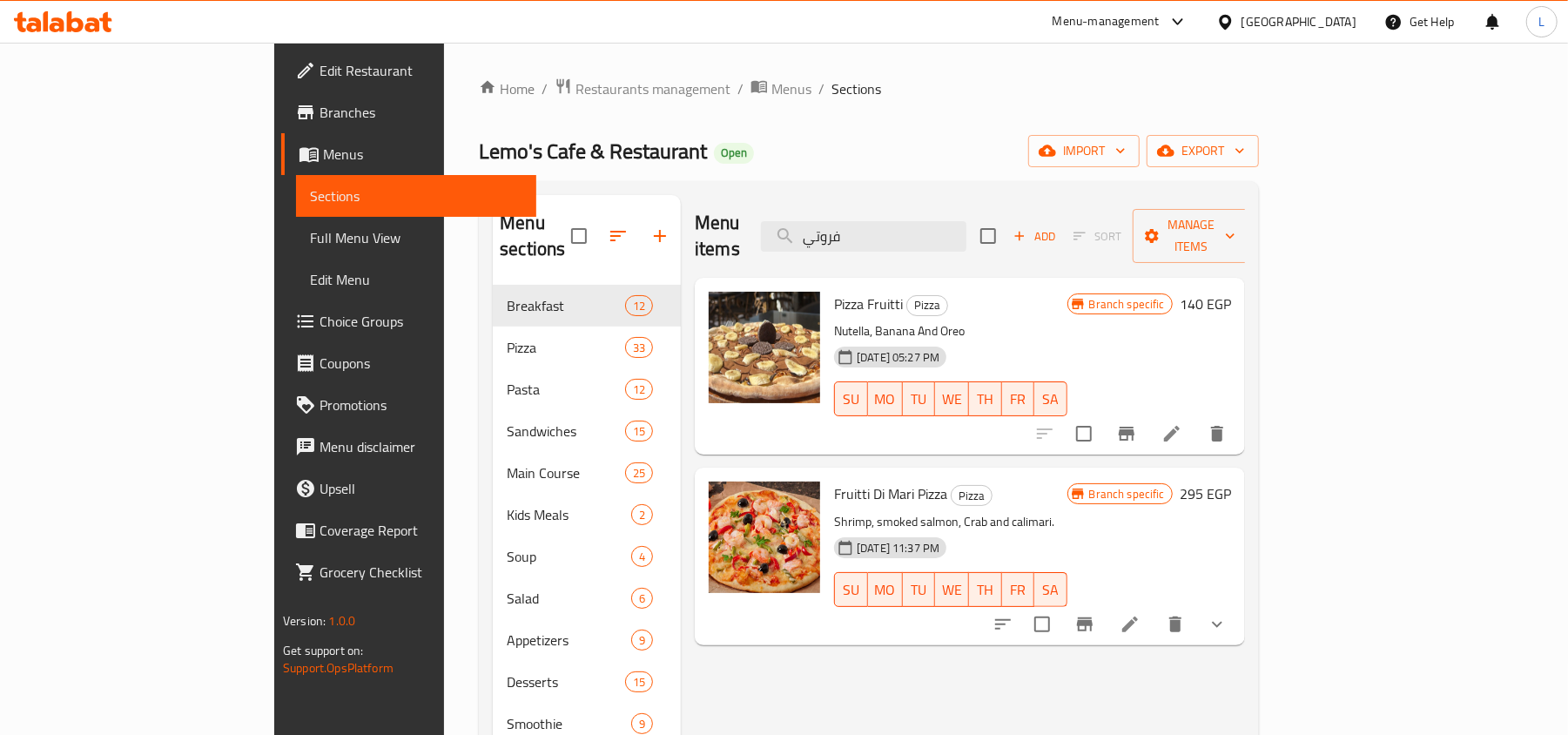
type input "فروتي"
click at [310, 240] on span "Full Menu View" at bounding box center [416, 238] width 213 height 21
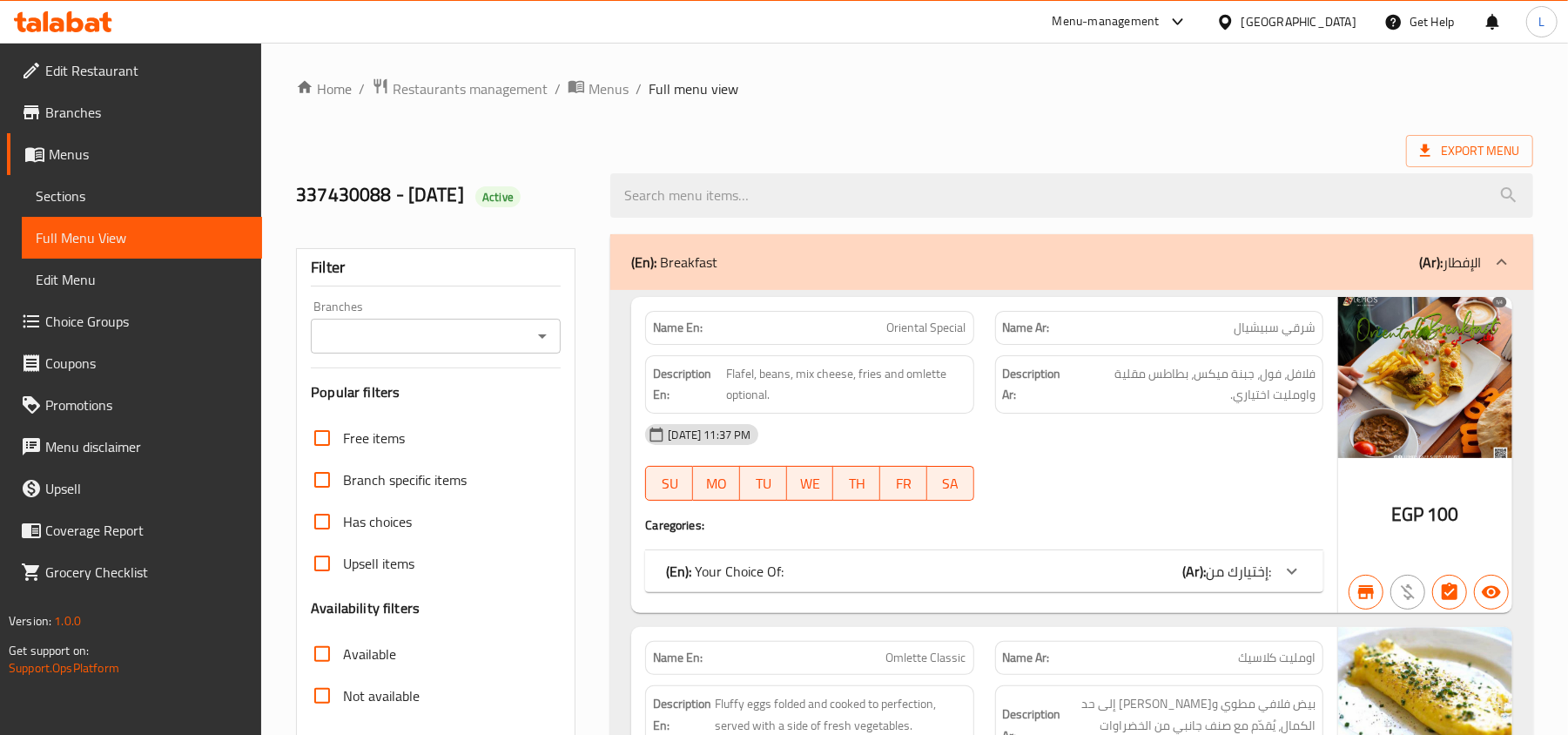
click at [886, 155] on div "Export Menu" at bounding box center [914, 150] width 1237 height 32
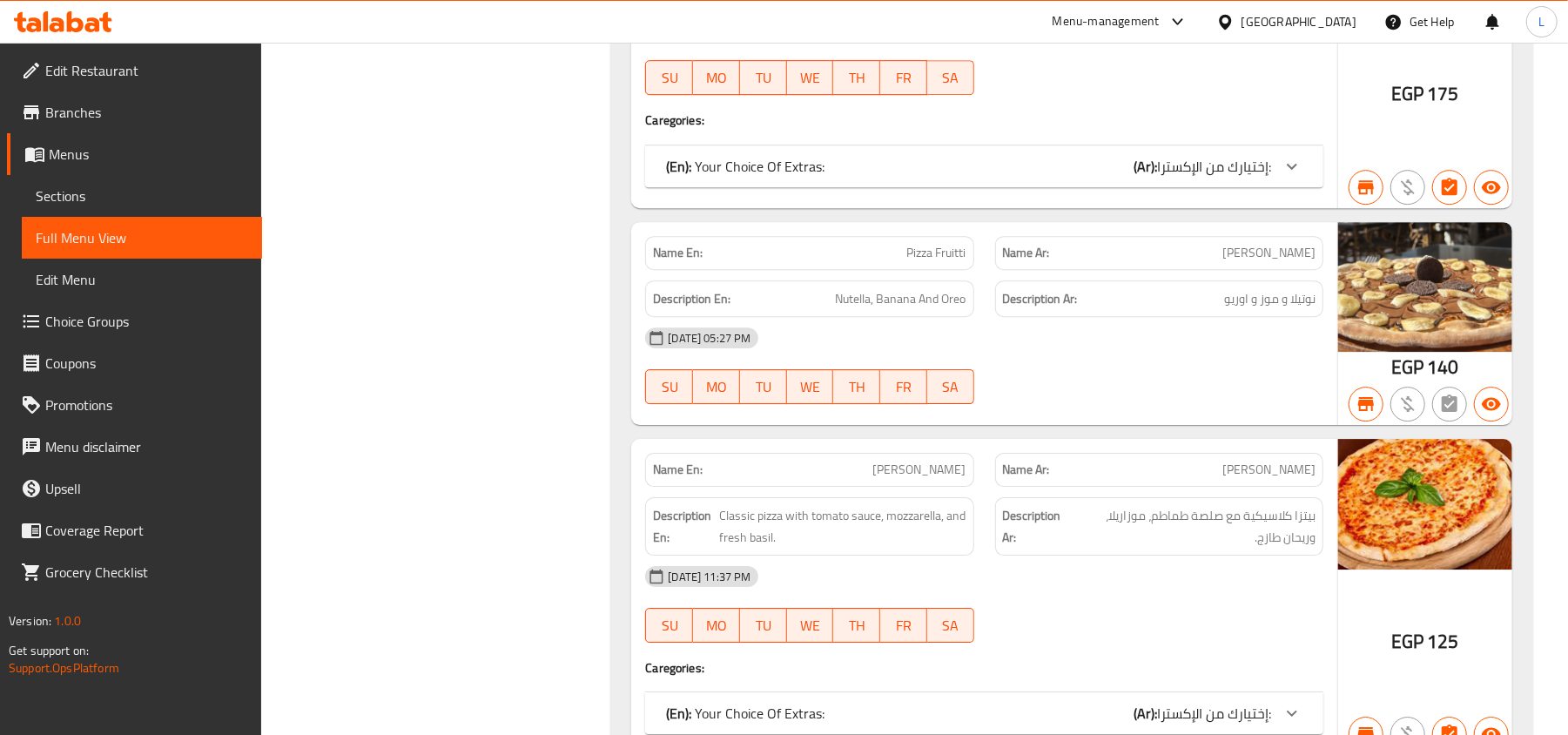
scroll to position [4132, 0]
